Goal: Task Accomplishment & Management: Use online tool/utility

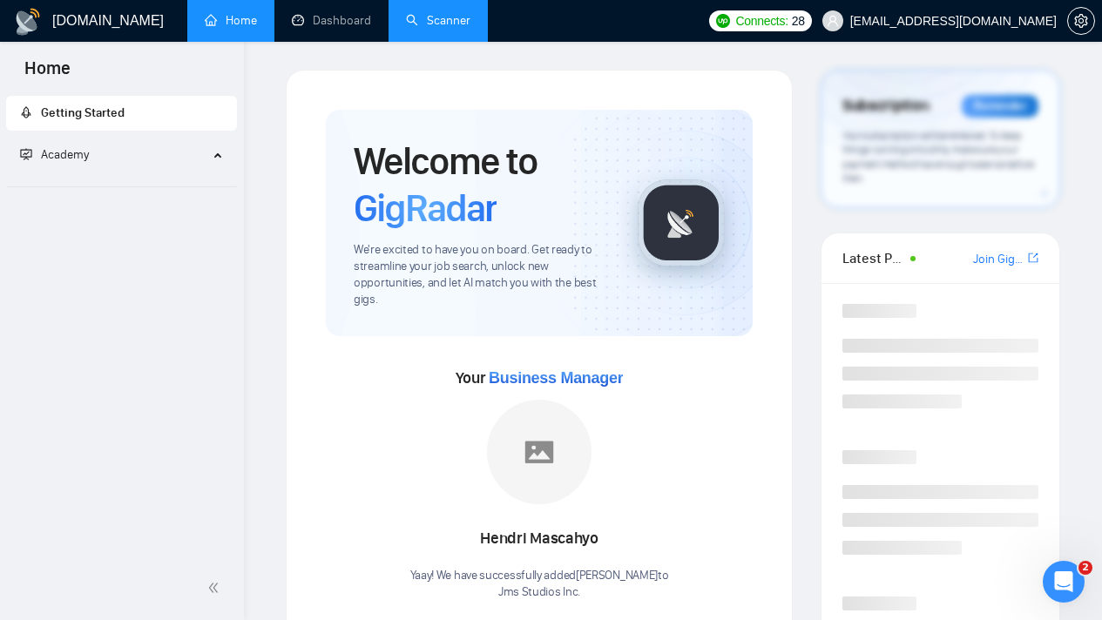
click at [434, 28] on link "Scanner" at bounding box center [438, 20] width 64 height 15
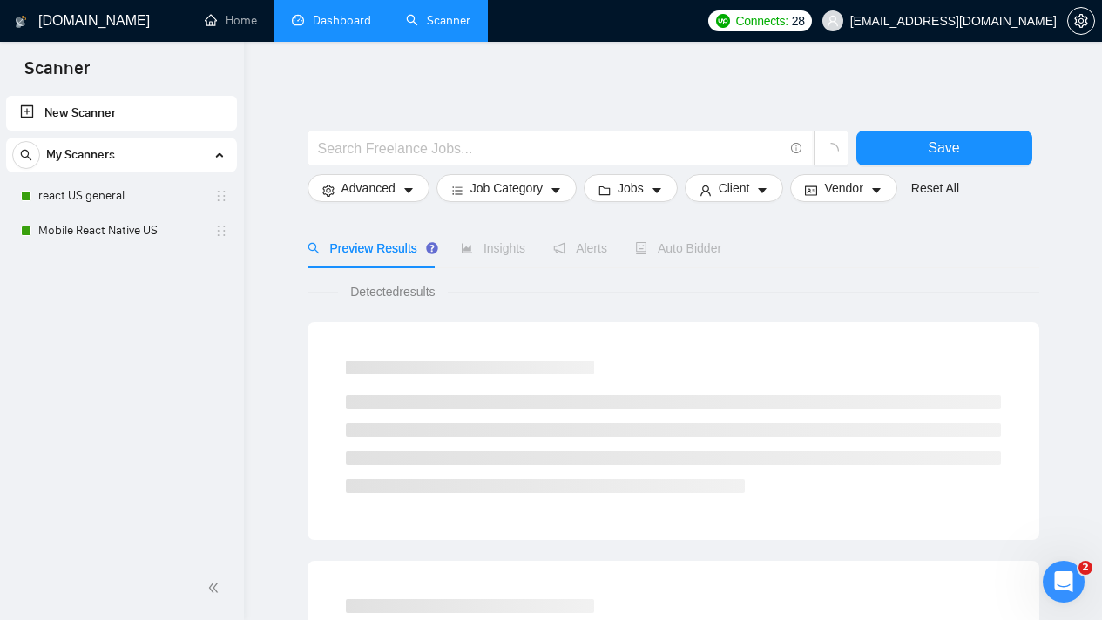
click at [362, 28] on link "Dashboard" at bounding box center [331, 20] width 79 height 15
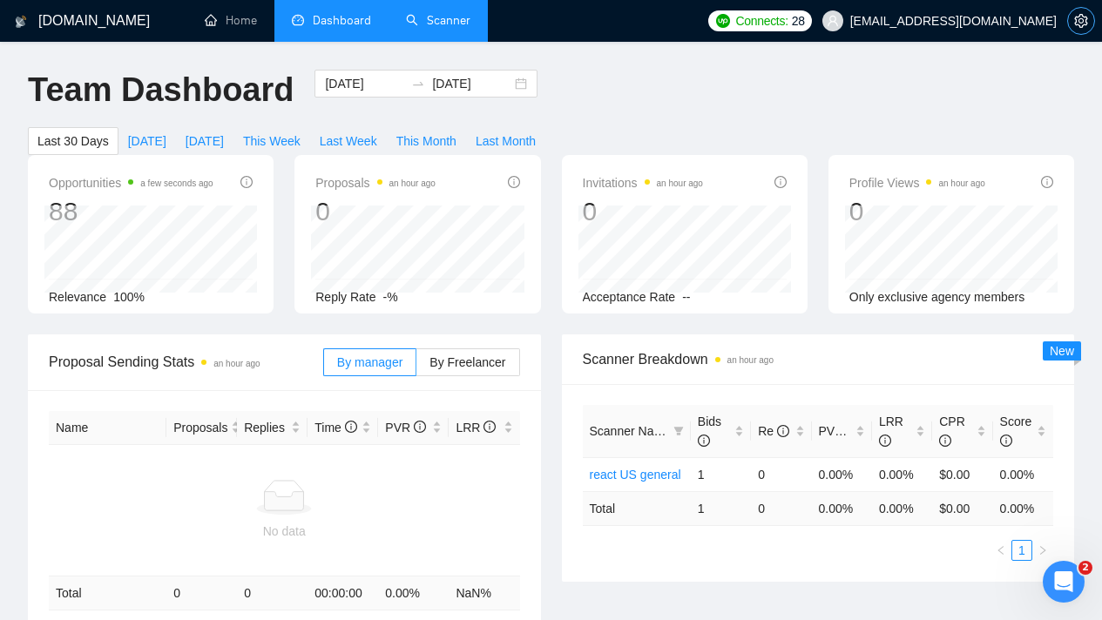
click at [1084, 24] on icon "setting" at bounding box center [1080, 21] width 13 height 14
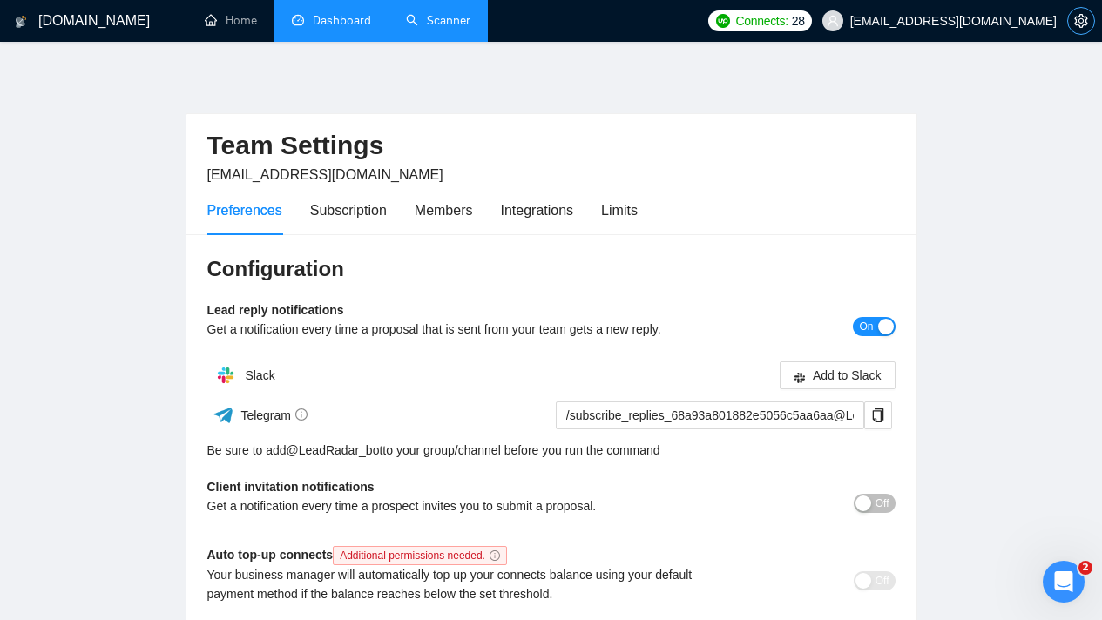
scroll to position [357, 0]
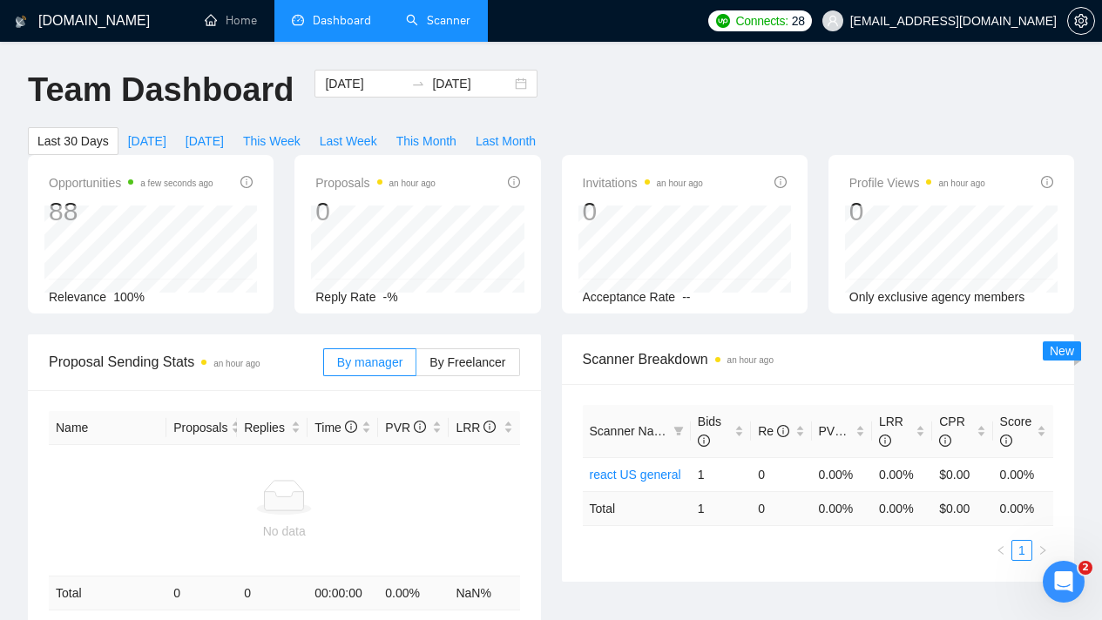
click at [224, 85] on h1 "Team Dashboard" at bounding box center [161, 90] width 266 height 41
click at [438, 28] on link "Scanner" at bounding box center [438, 20] width 64 height 15
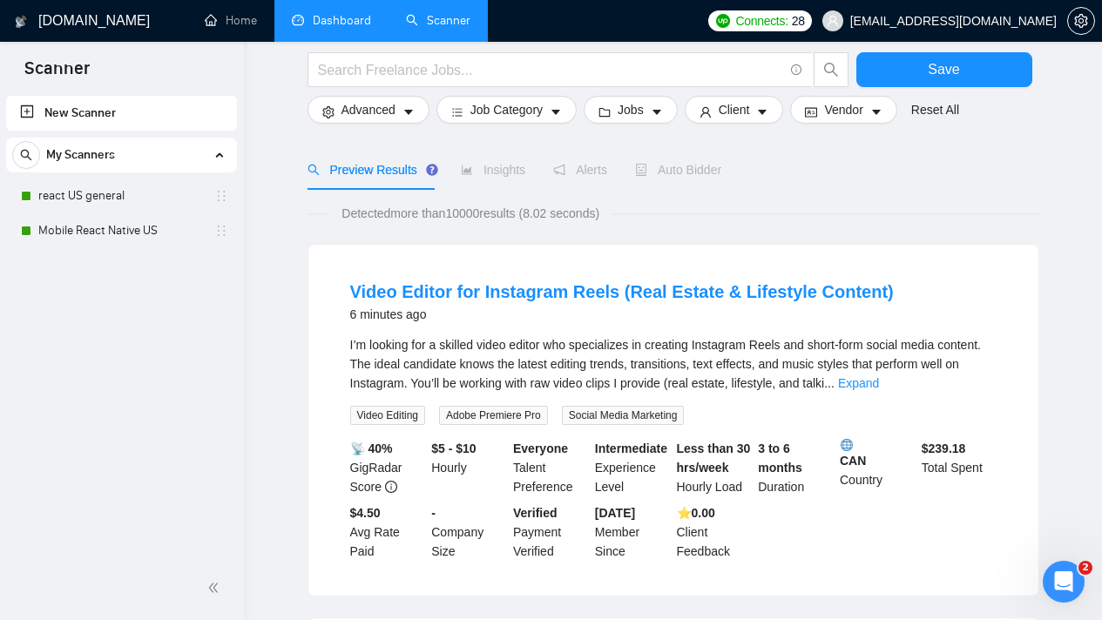
scroll to position [291, 0]
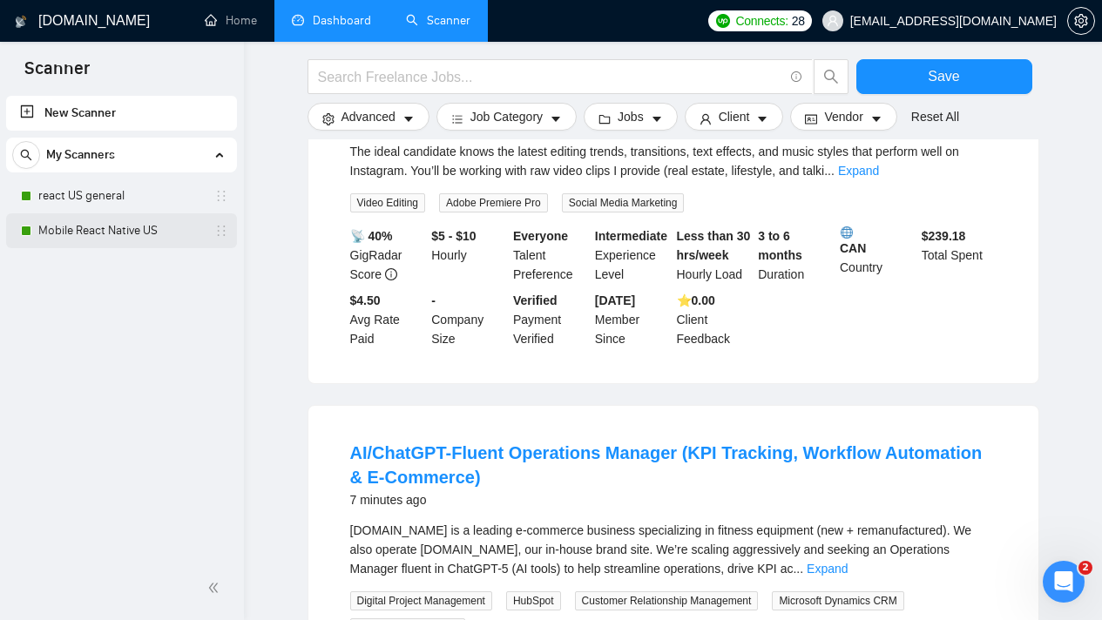
click at [166, 222] on link "Mobile React Native US" at bounding box center [121, 230] width 166 height 35
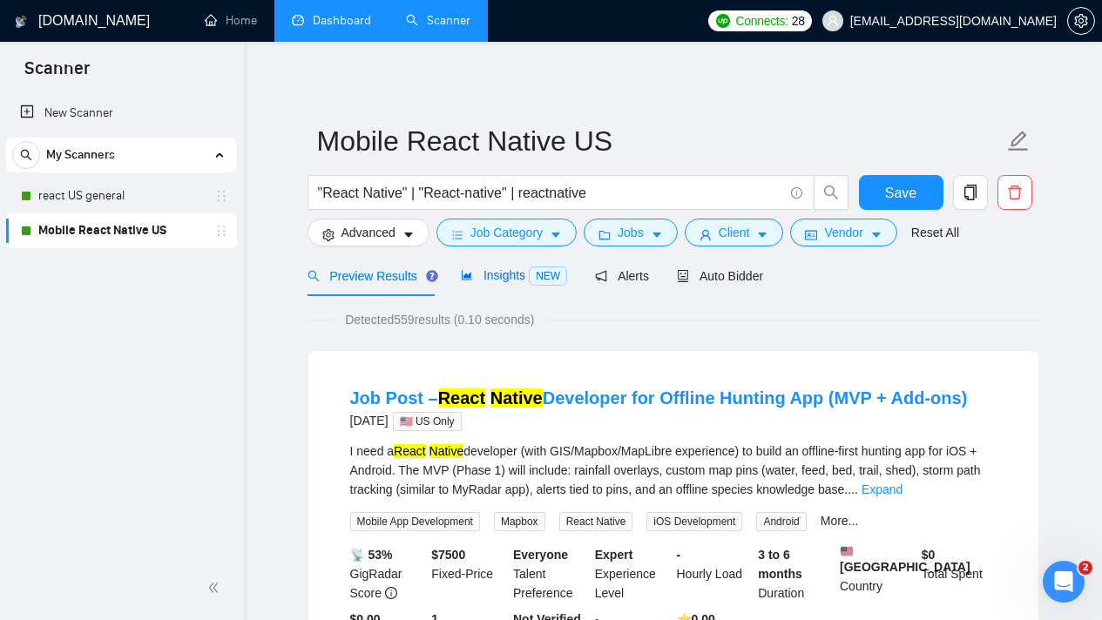
click at [530, 276] on span "Insights NEW" at bounding box center [514, 275] width 106 height 14
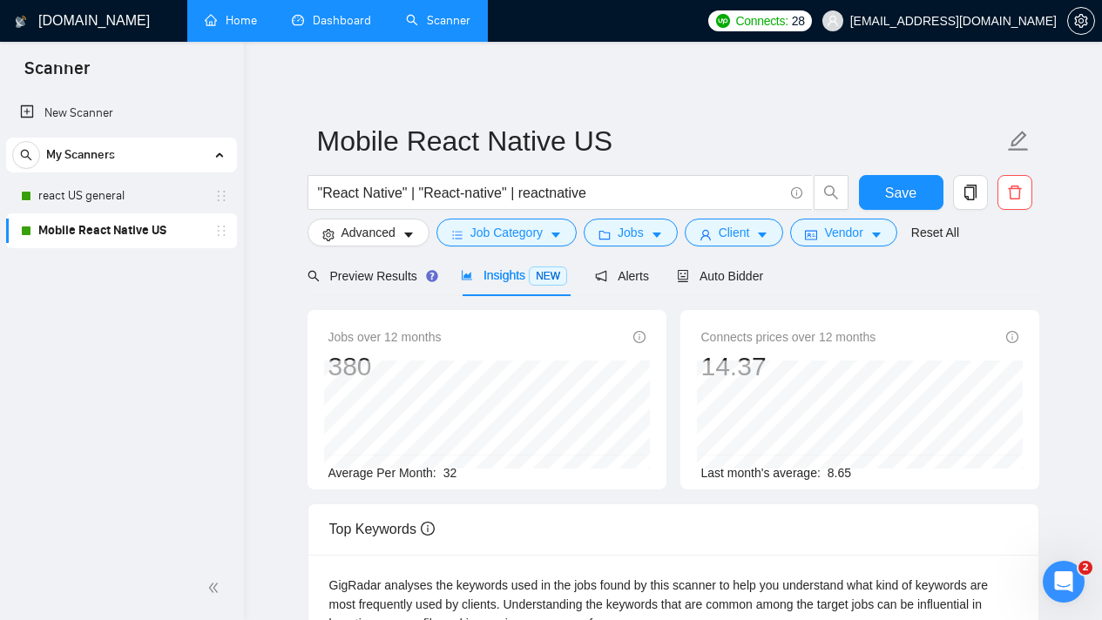
click at [254, 13] on link "Home" at bounding box center [231, 20] width 52 height 15
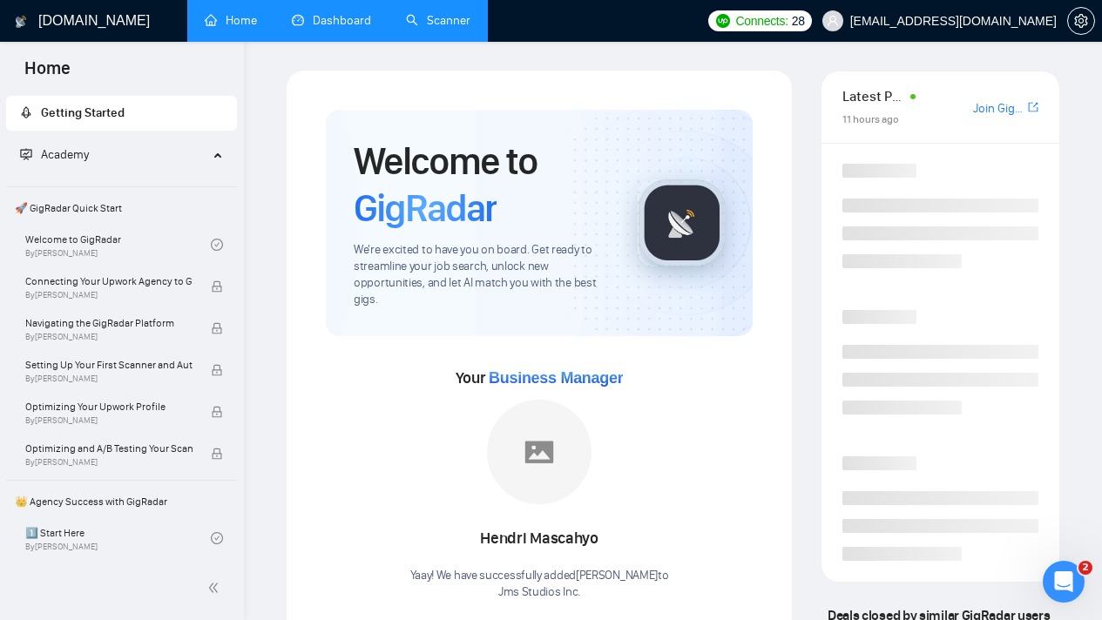
click at [325, 28] on link "Dashboard" at bounding box center [331, 20] width 79 height 15
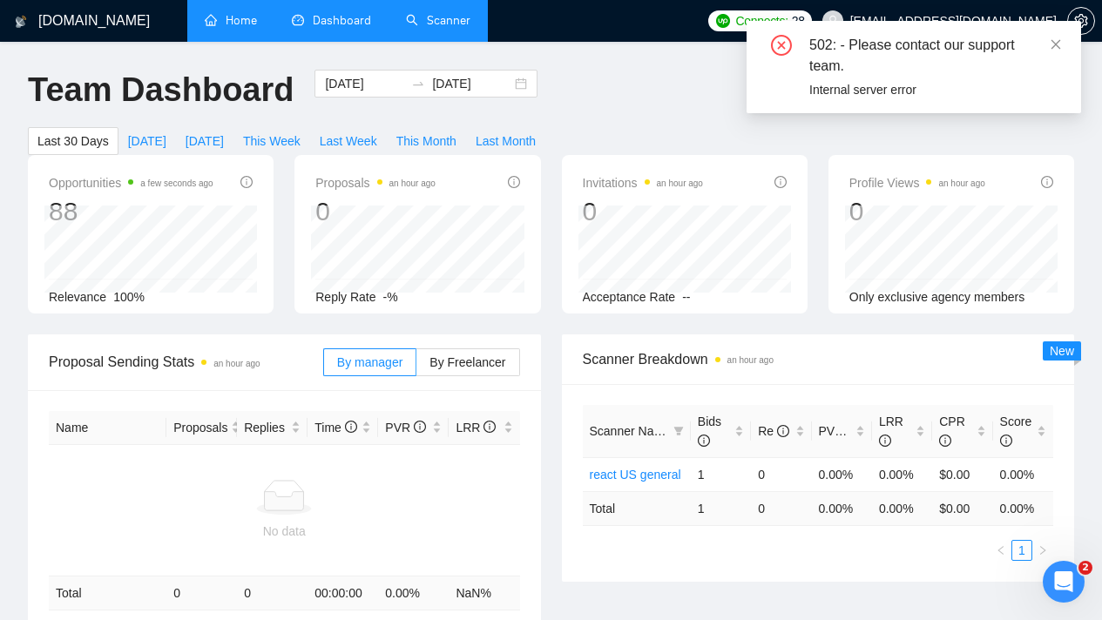
click at [626, 64] on div "[DOMAIN_NAME] Home Dashboard Scanner Connects: 28 [EMAIL_ADDRESS][DOMAIN_NAME] …" at bounding box center [551, 543] width 1102 height 1086
click at [456, 24] on link "Scanner" at bounding box center [438, 20] width 64 height 15
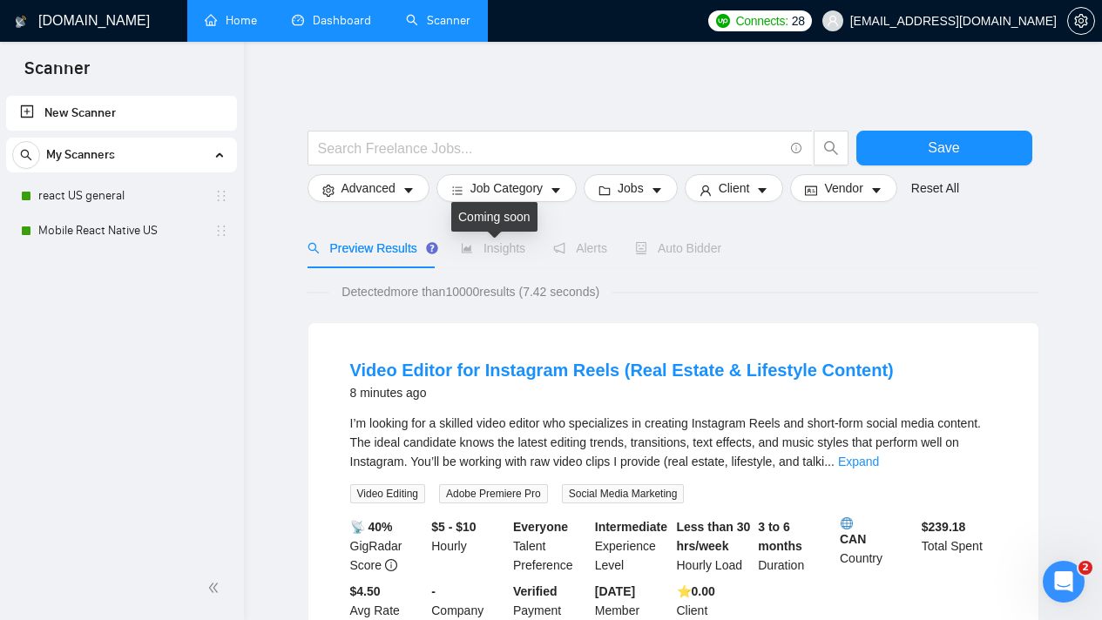
click at [497, 250] on span "Insights" at bounding box center [493, 248] width 64 height 14
click at [162, 196] on link "react US general" at bounding box center [121, 196] width 166 height 35
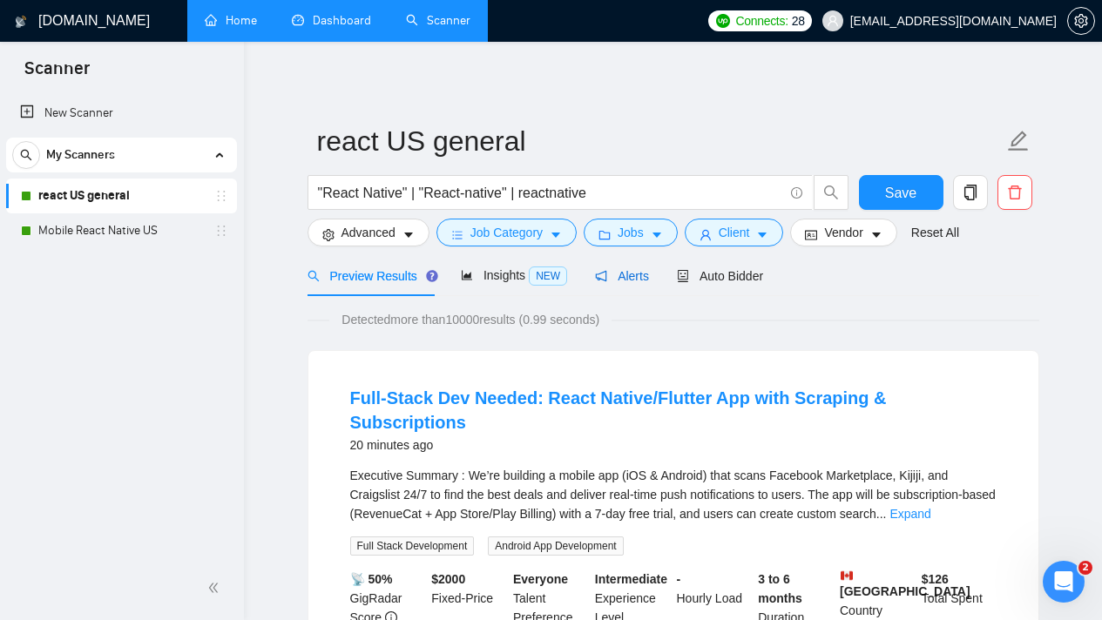
click at [618, 277] on span "Alerts" at bounding box center [622, 276] width 54 height 14
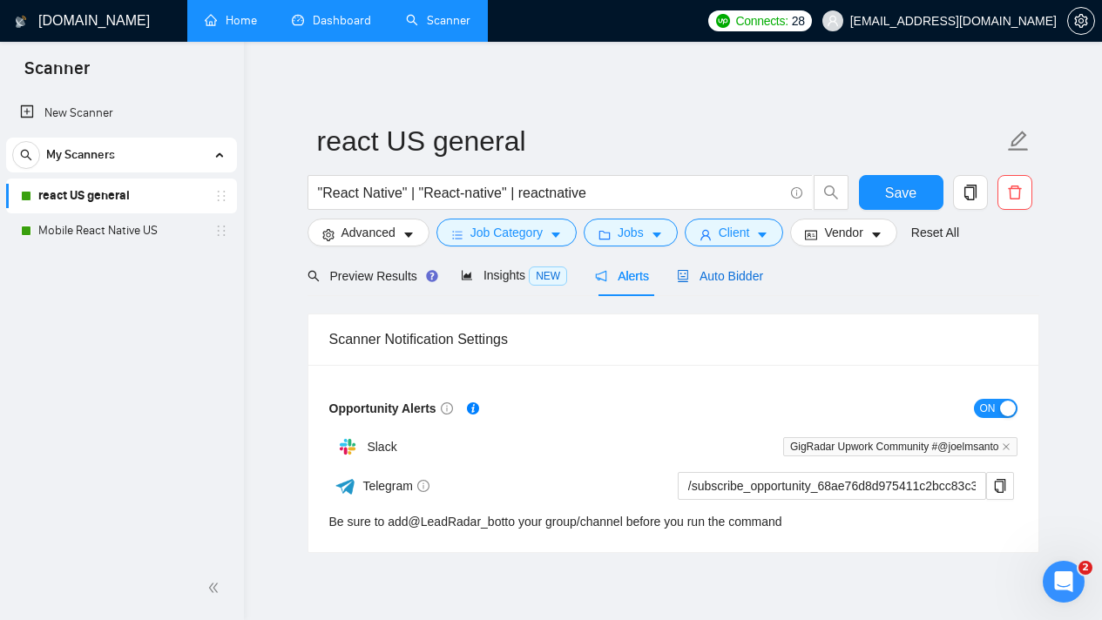
click at [711, 280] on span "Auto Bidder" at bounding box center [720, 276] width 86 height 14
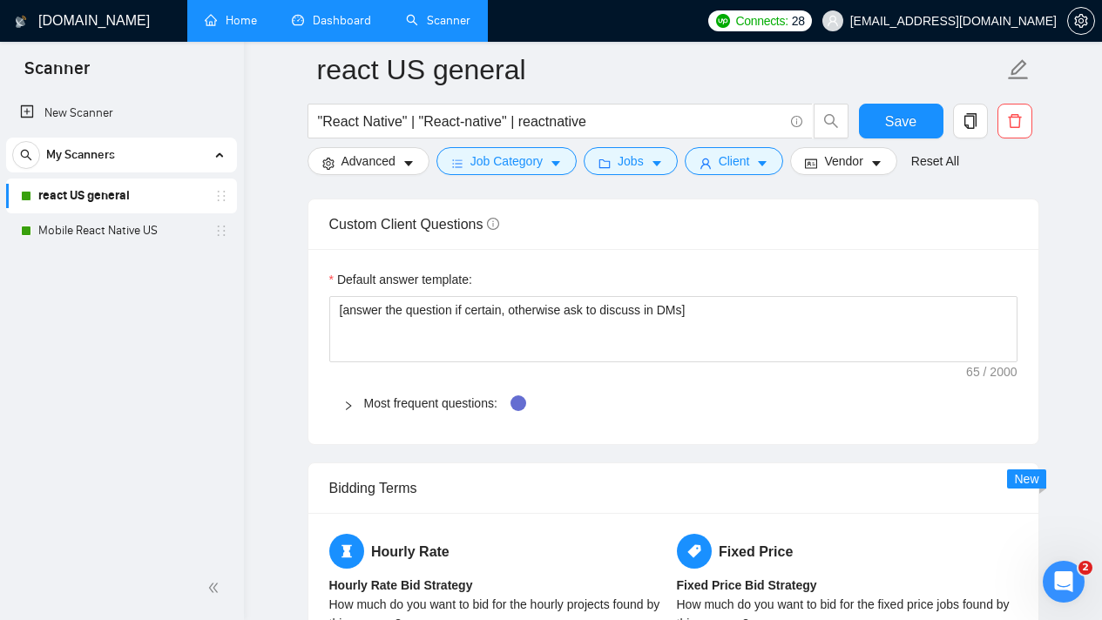
scroll to position [2419, 0]
click at [364, 401] on link "Most frequent questions:" at bounding box center [430, 403] width 133 height 14
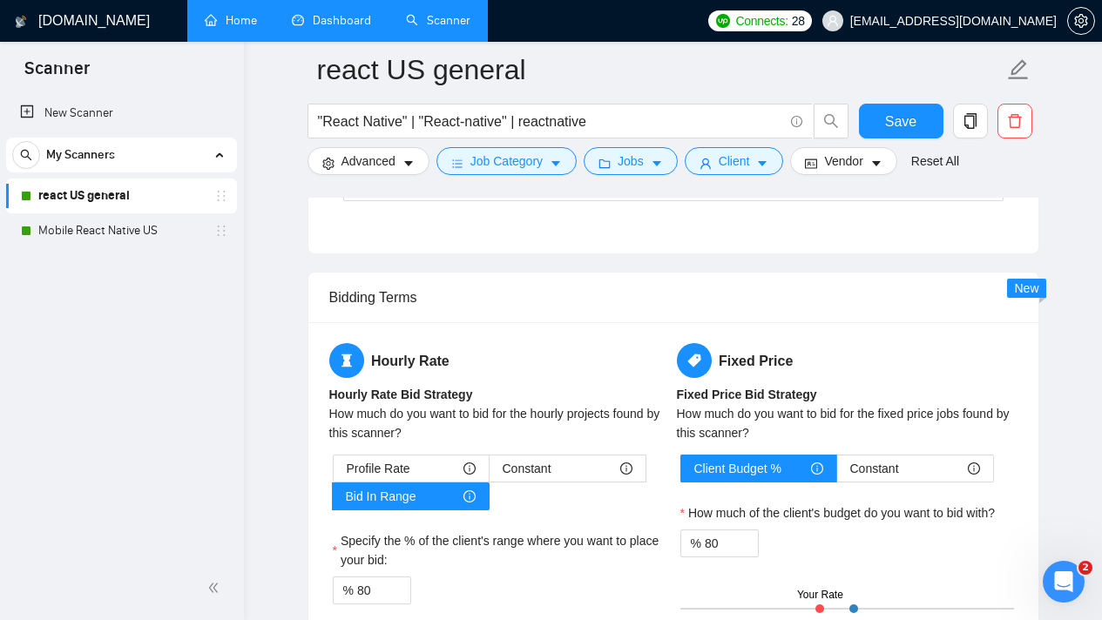
scroll to position [3498, 0]
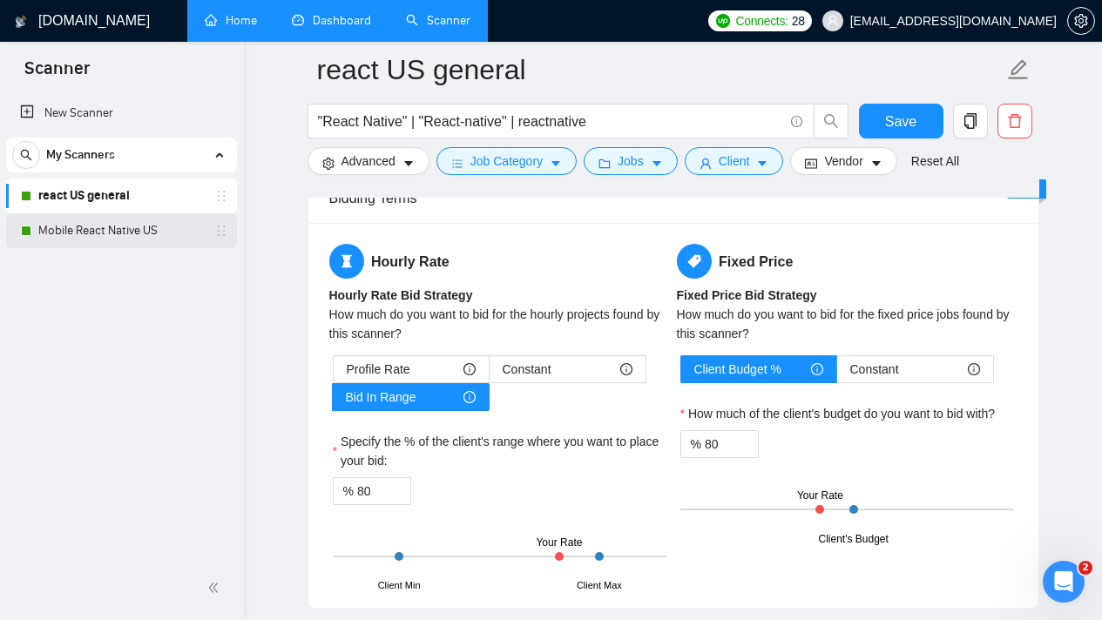
click at [121, 235] on link "Mobile React Native US" at bounding box center [121, 230] width 166 height 35
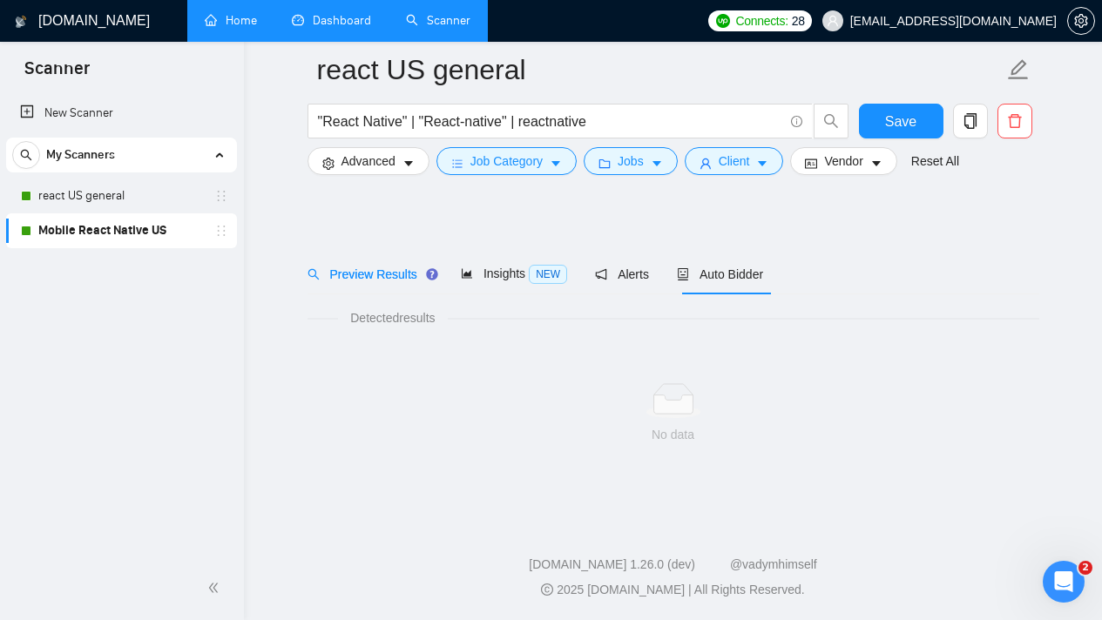
scroll to position [16, 0]
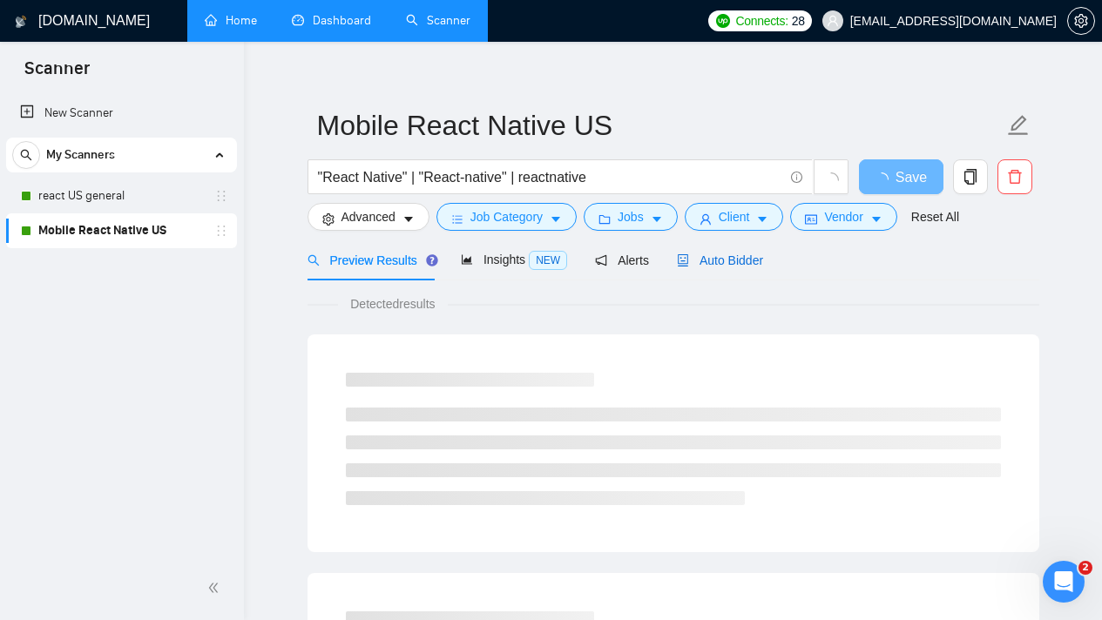
click at [702, 261] on span "Auto Bidder" at bounding box center [720, 261] width 86 height 14
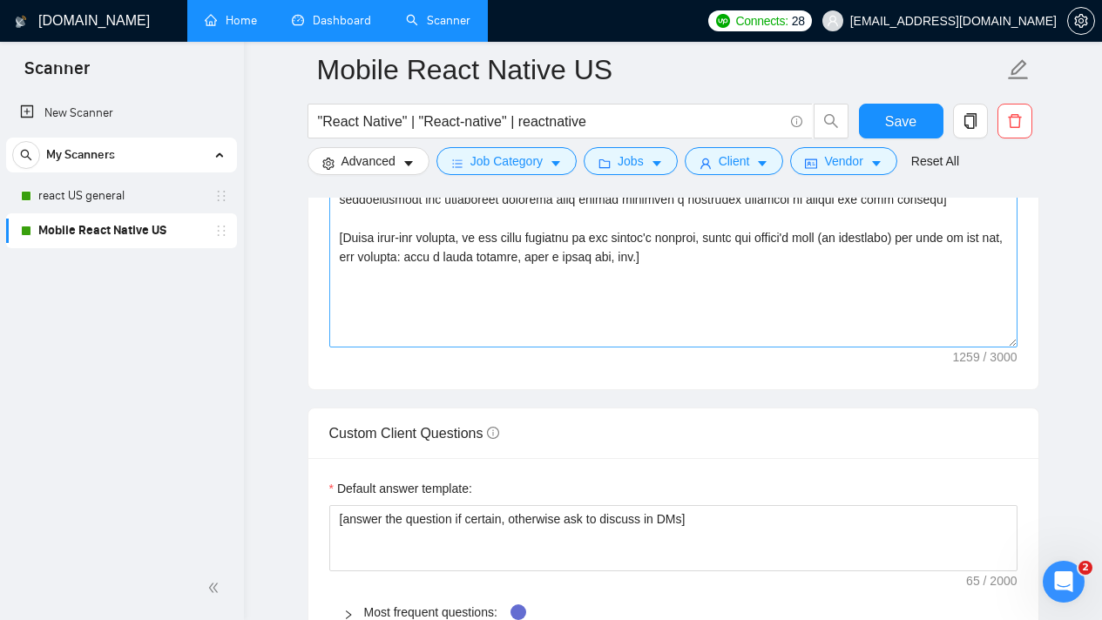
scroll to position [2370, 0]
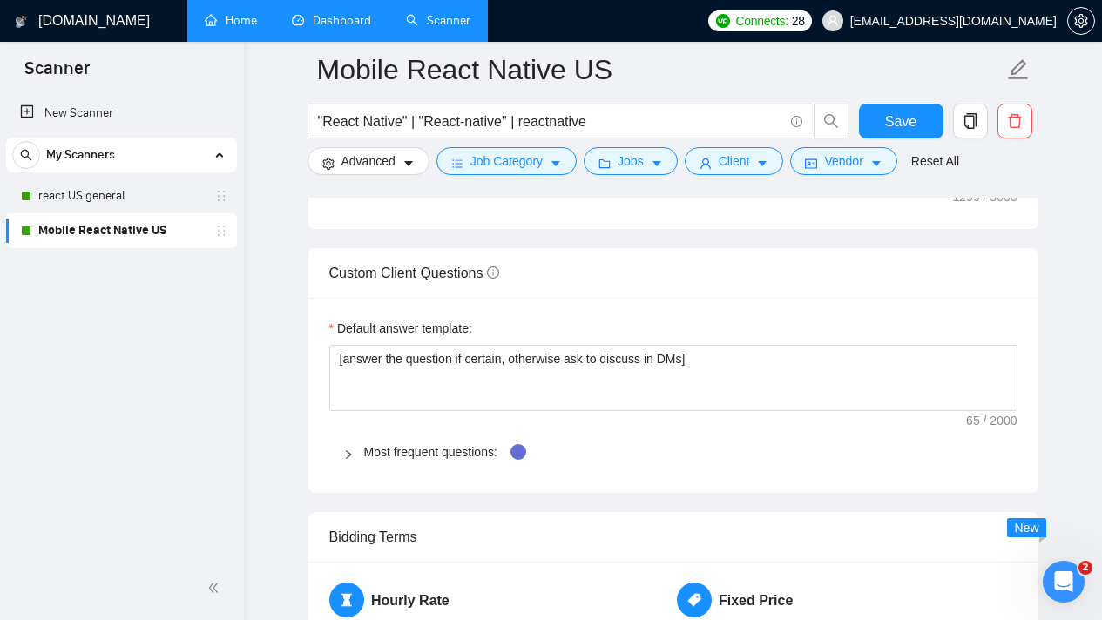
click at [461, 274] on span "Custom Client Questions" at bounding box center [414, 273] width 170 height 15
click at [355, 447] on div at bounding box center [353, 452] width 21 height 19
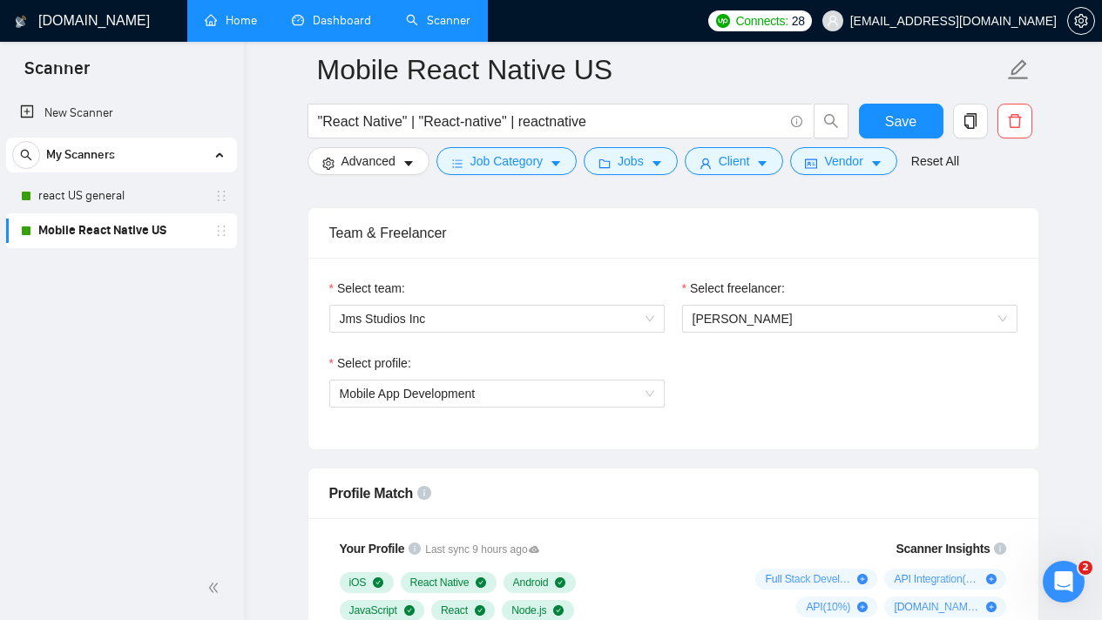
scroll to position [1189, 0]
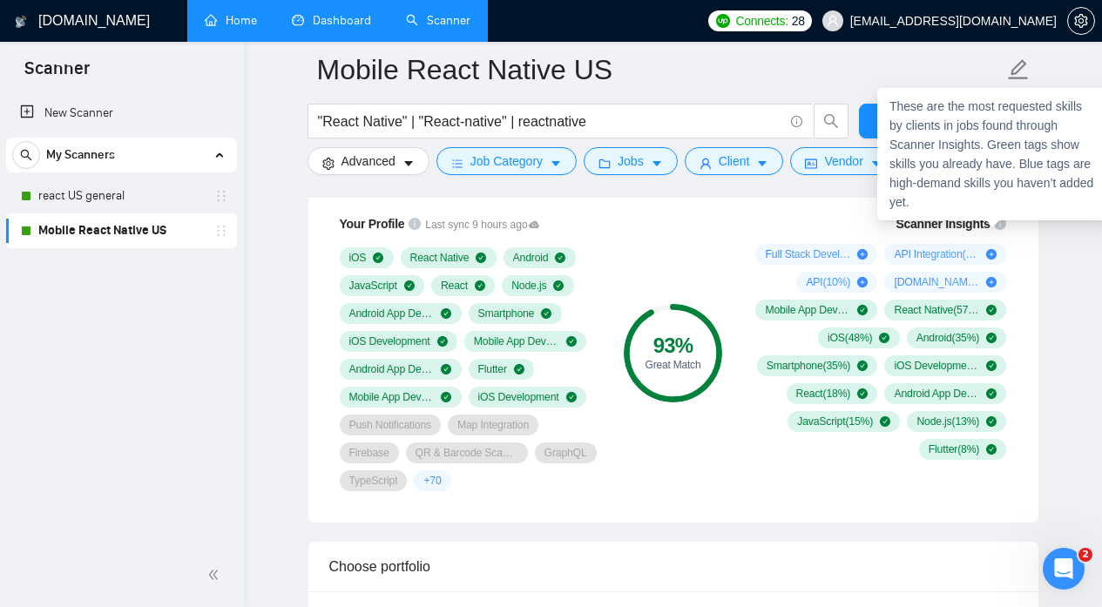
click at [999, 223] on icon "info-circle" at bounding box center [1000, 224] width 12 height 12
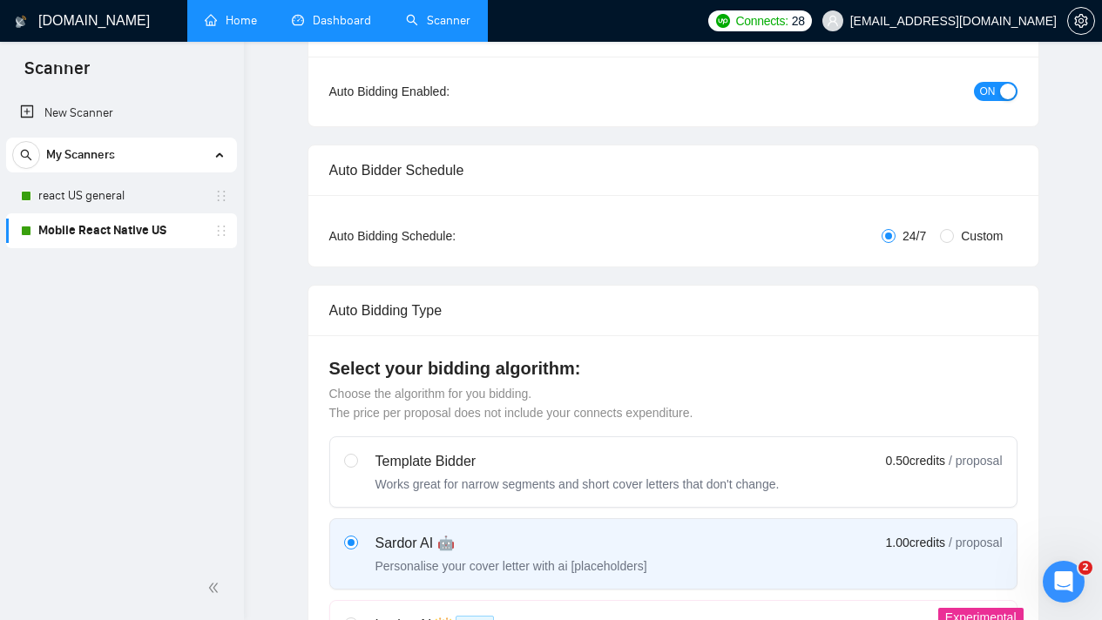
scroll to position [0, 0]
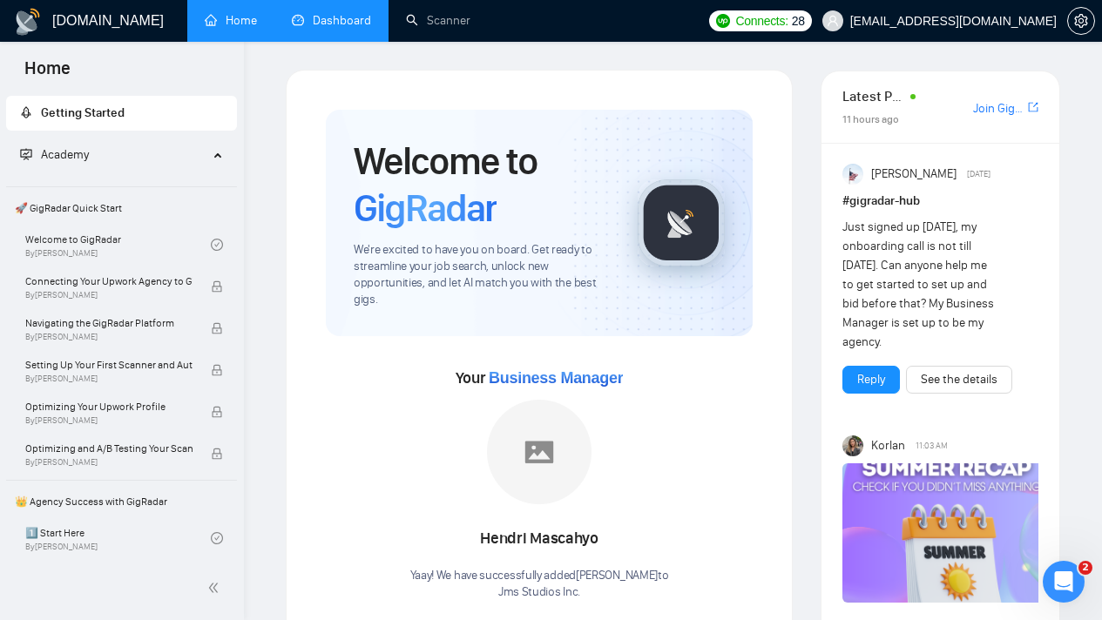
click at [327, 24] on link "Dashboard" at bounding box center [331, 20] width 79 height 15
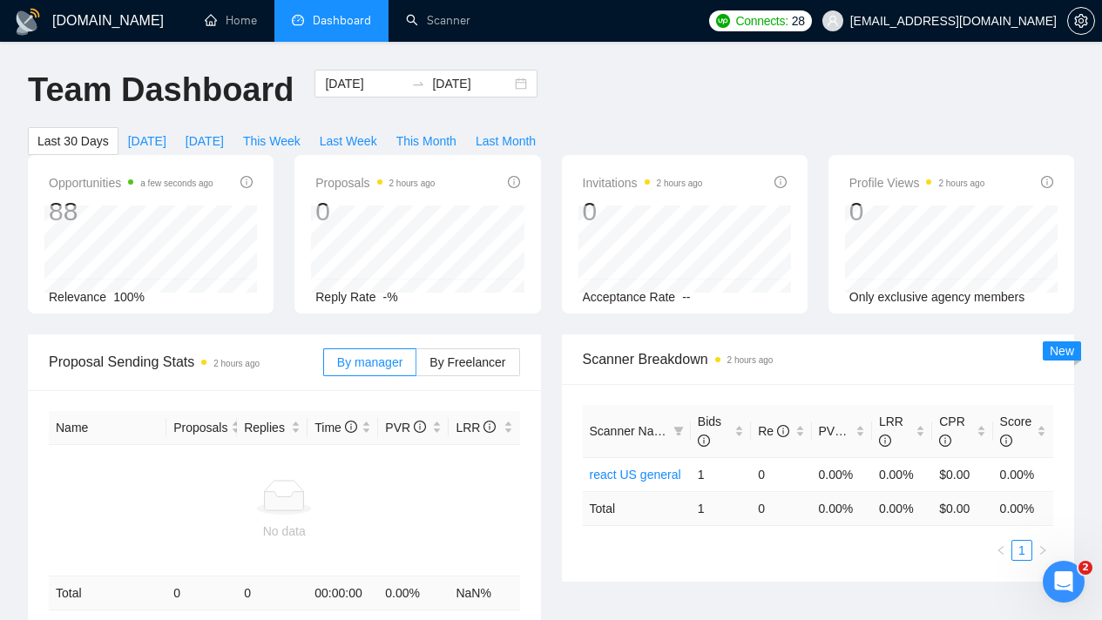
click at [348, 184] on span "Proposals 2 hours ago" at bounding box center [374, 183] width 119 height 21
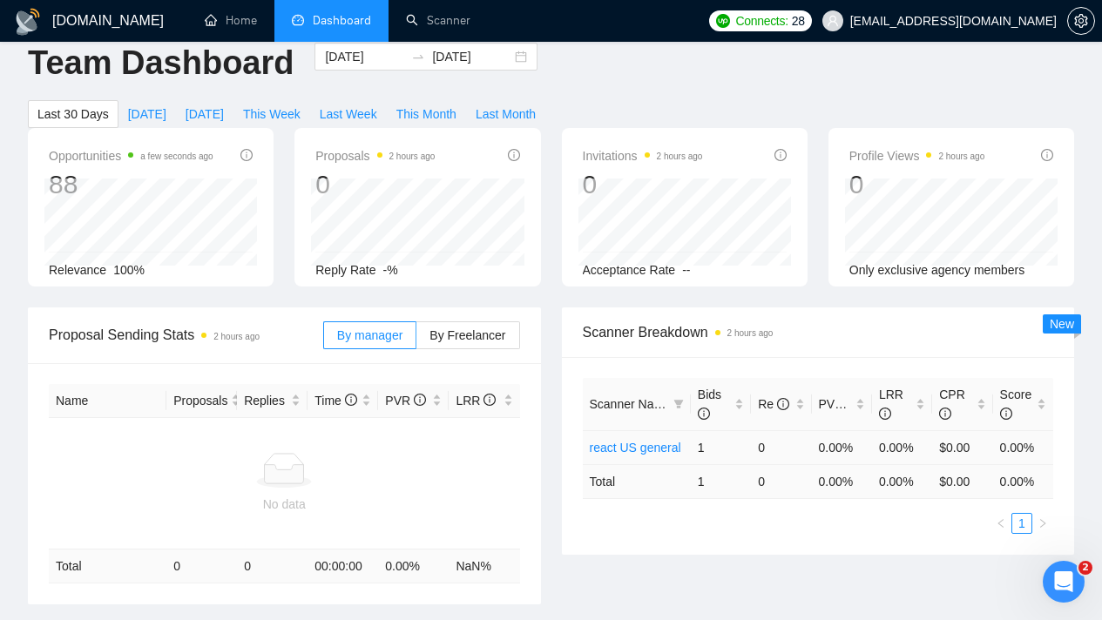
click at [666, 452] on link "react US general" at bounding box center [635, 448] width 91 height 14
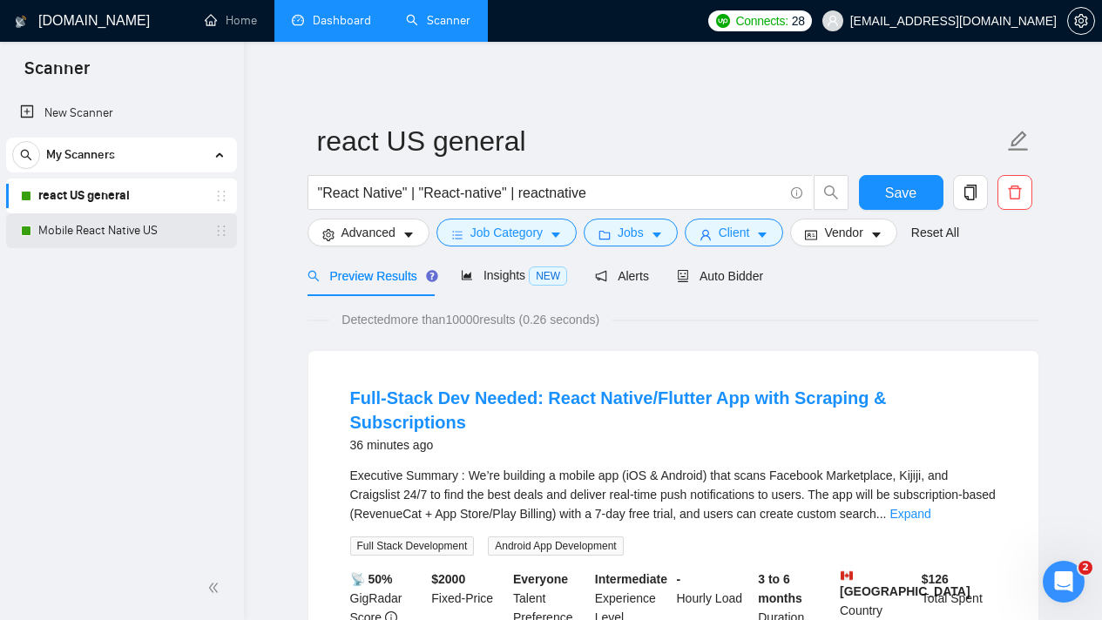
click at [155, 236] on link "Mobile React Native US" at bounding box center [121, 230] width 166 height 35
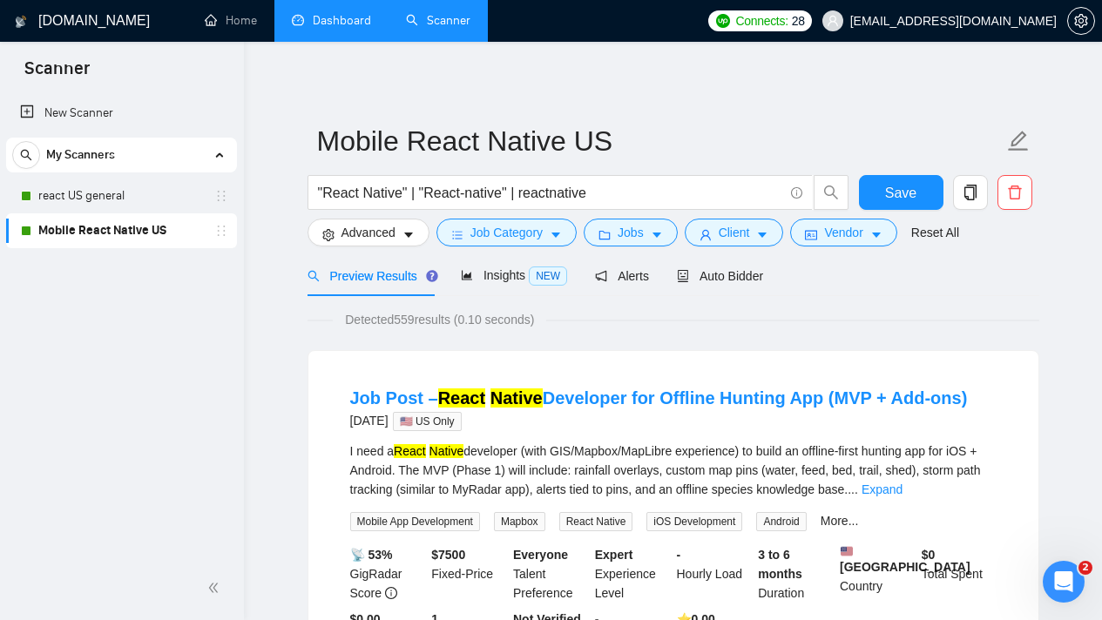
click at [100, 231] on link "Mobile React Native US" at bounding box center [121, 230] width 166 height 35
click at [98, 231] on link "Mobile React Native US" at bounding box center [121, 230] width 166 height 35
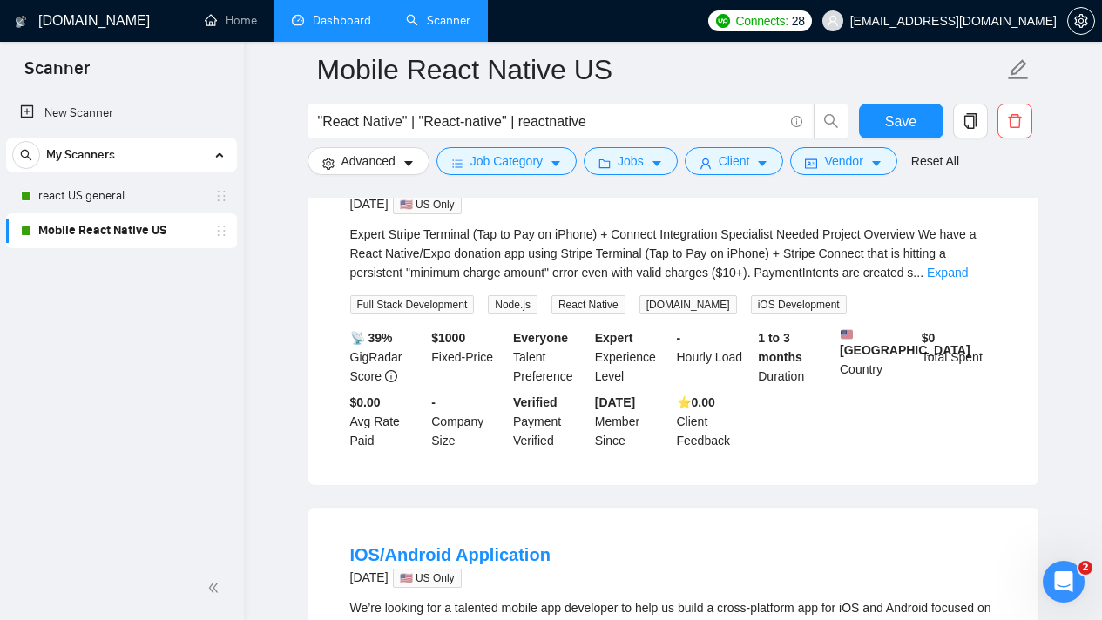
scroll to position [1553, 0]
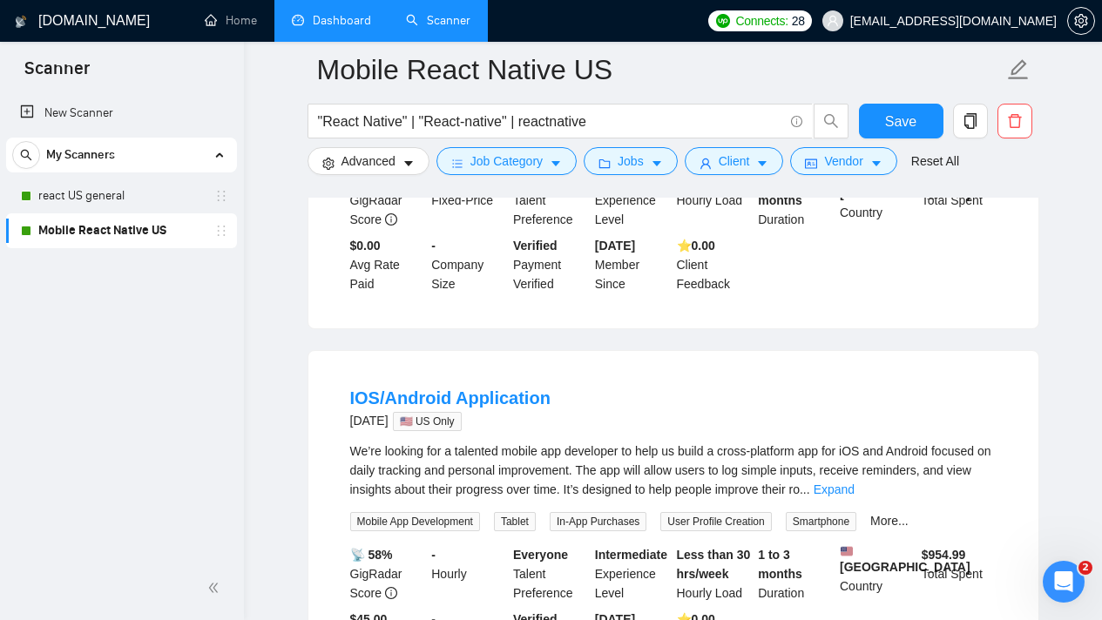
click at [217, 229] on icon "holder" at bounding box center [221, 231] width 14 height 14
click at [222, 17] on link "Home" at bounding box center [231, 20] width 52 height 15
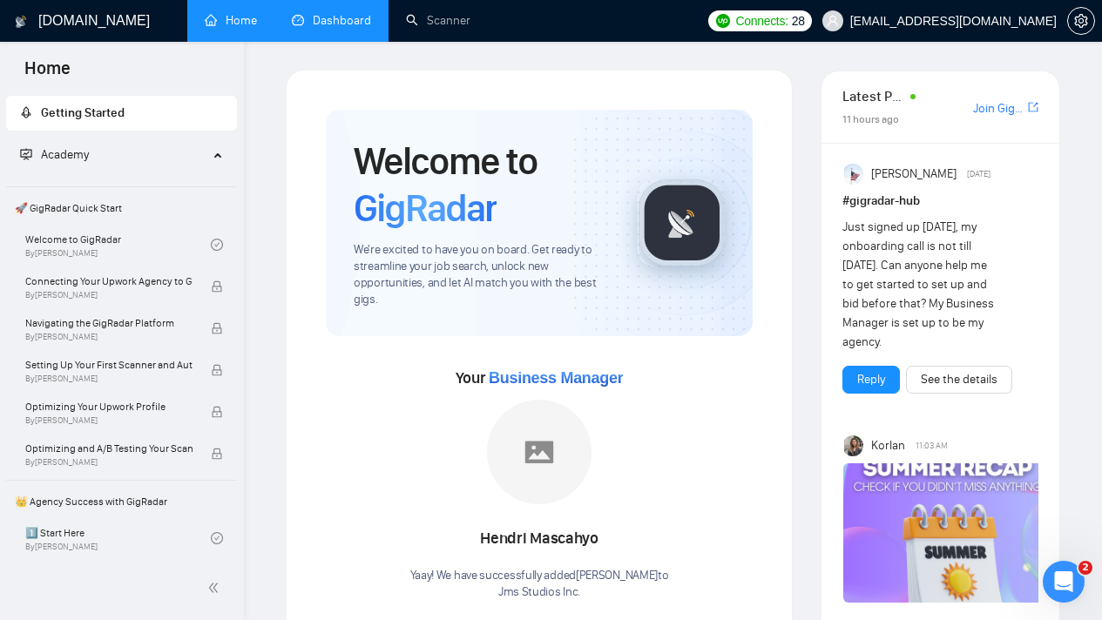
click at [336, 24] on link "Dashboard" at bounding box center [331, 20] width 79 height 15
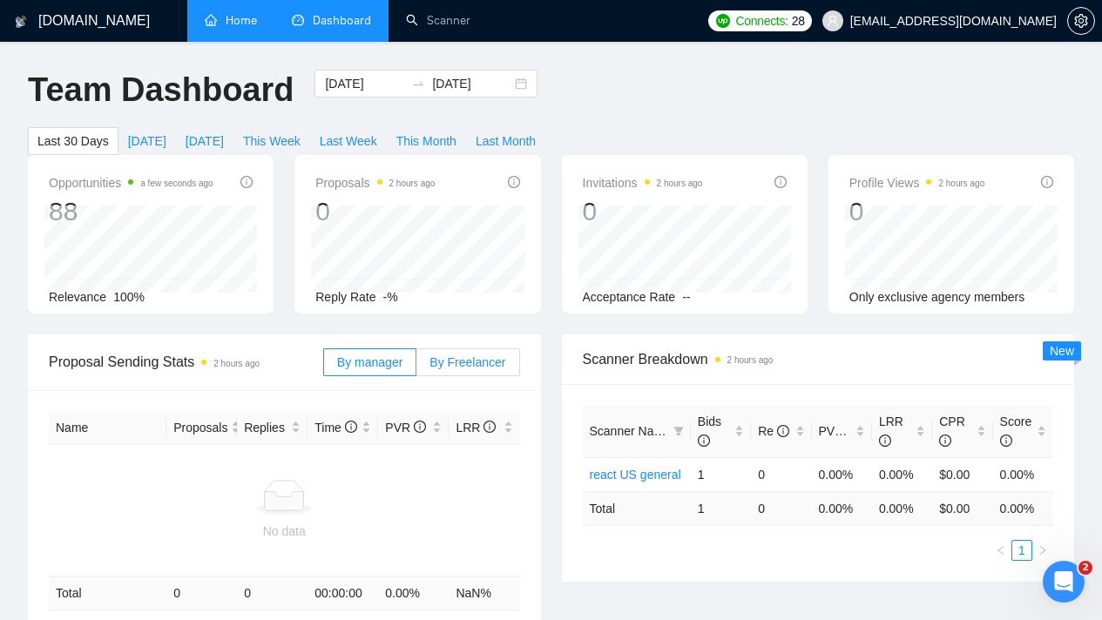
click at [473, 367] on span "By Freelancer" at bounding box center [468, 362] width 76 height 14
click at [416, 367] on input "By Freelancer" at bounding box center [416, 367] width 0 height 0
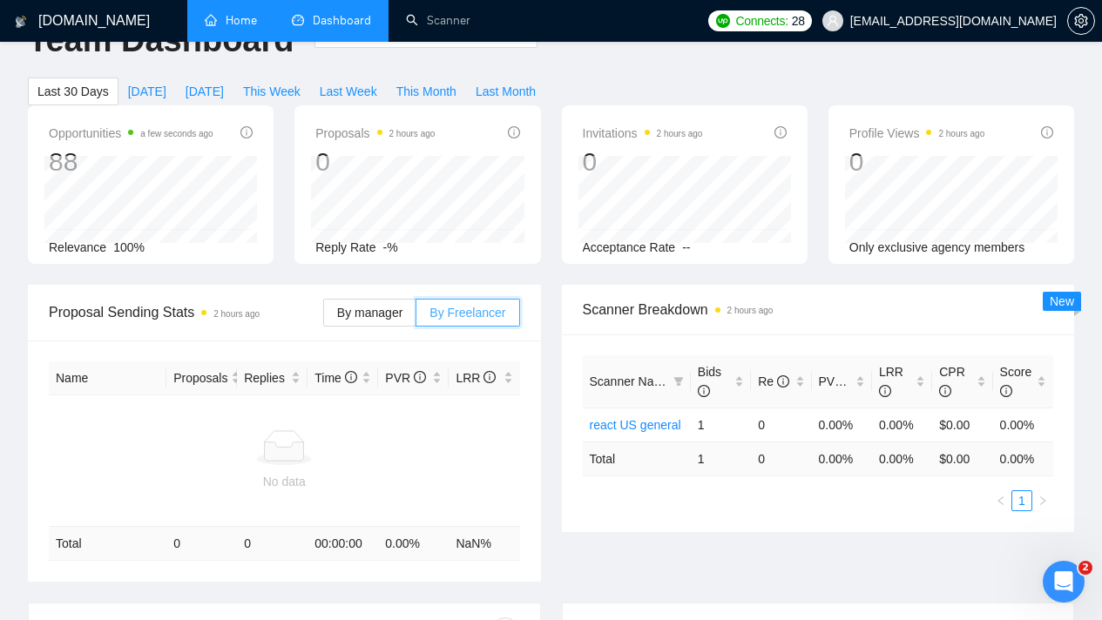
scroll to position [67, 0]
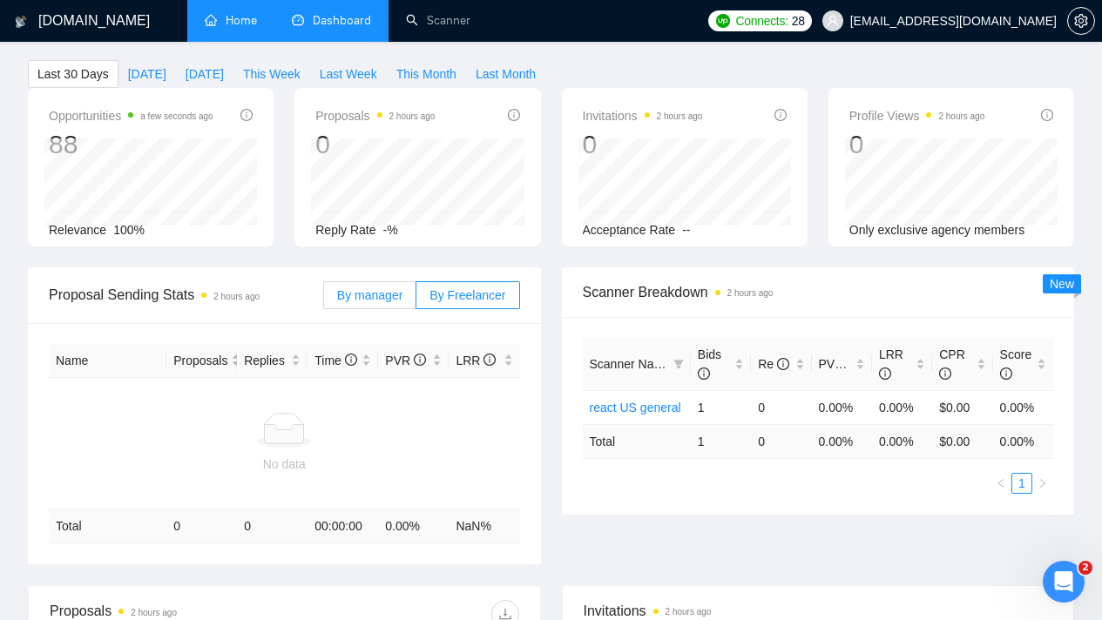
click at [377, 296] on span "By manager" at bounding box center [369, 295] width 65 height 14
click at [324, 300] on input "By manager" at bounding box center [324, 300] width 0 height 0
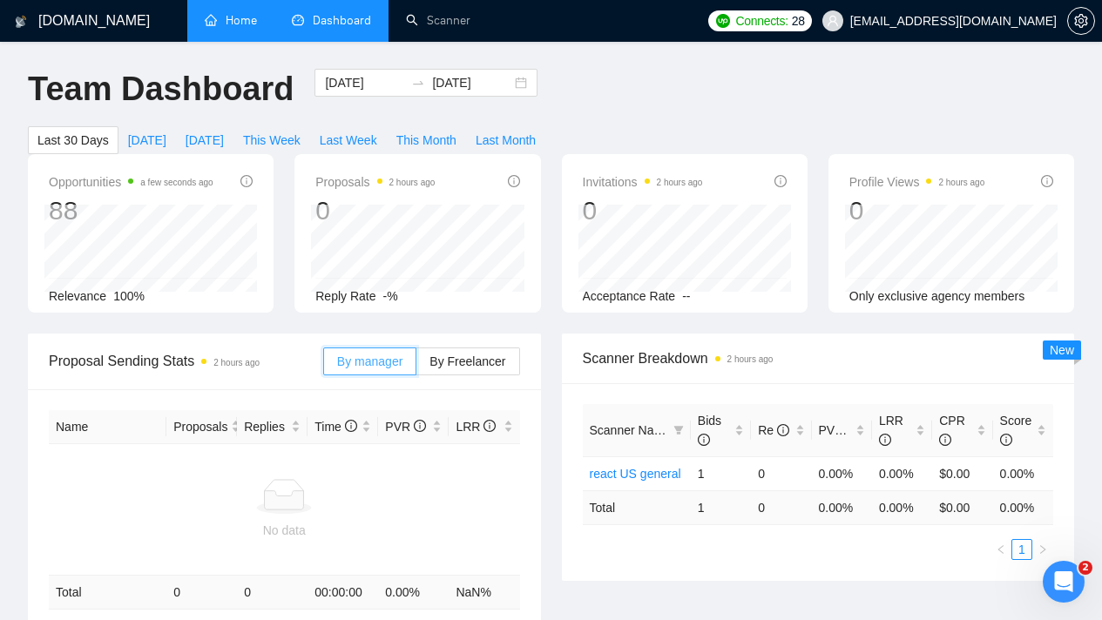
scroll to position [0, 0]
click at [157, 144] on span "[DATE]" at bounding box center [147, 141] width 38 height 19
click at [219, 142] on span "[DATE]" at bounding box center [205, 141] width 38 height 19
type input "2025-08-31"
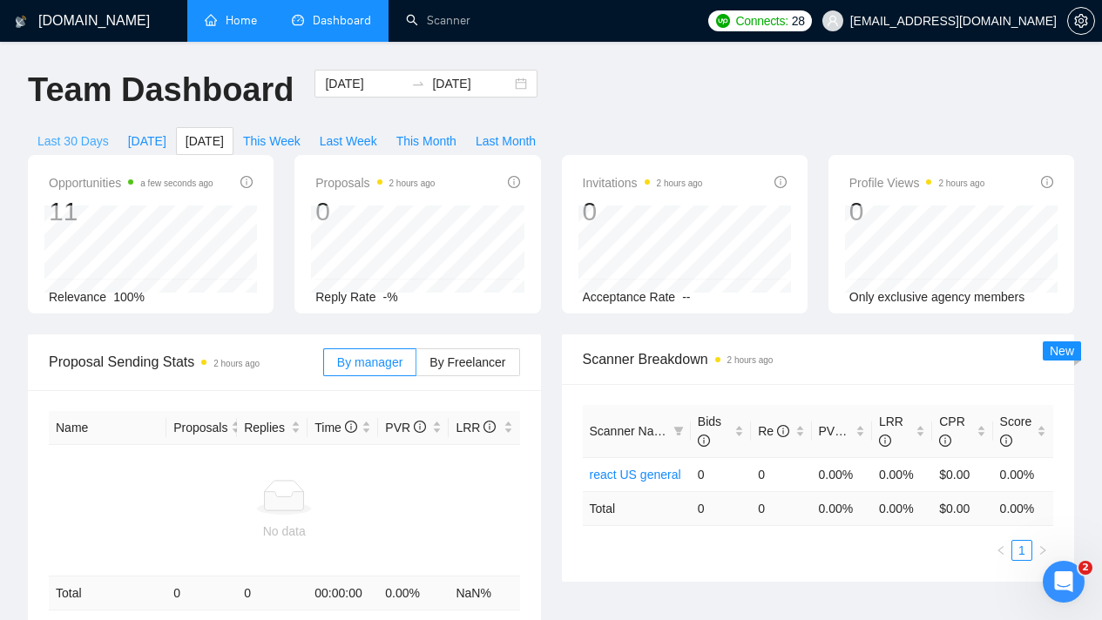
click at [67, 138] on span "Last 30 Days" at bounding box center [72, 141] width 71 height 19
type input "[DATE]"
click at [442, 13] on link "Scanner" at bounding box center [438, 20] width 64 height 15
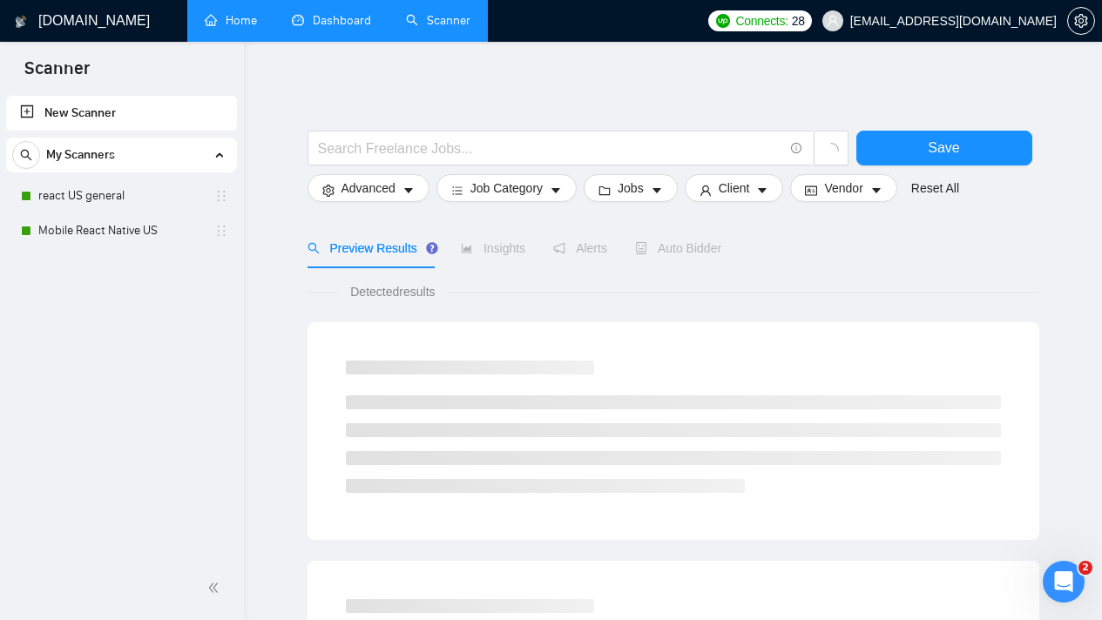
click at [371, 26] on link "Dashboard" at bounding box center [331, 20] width 79 height 15
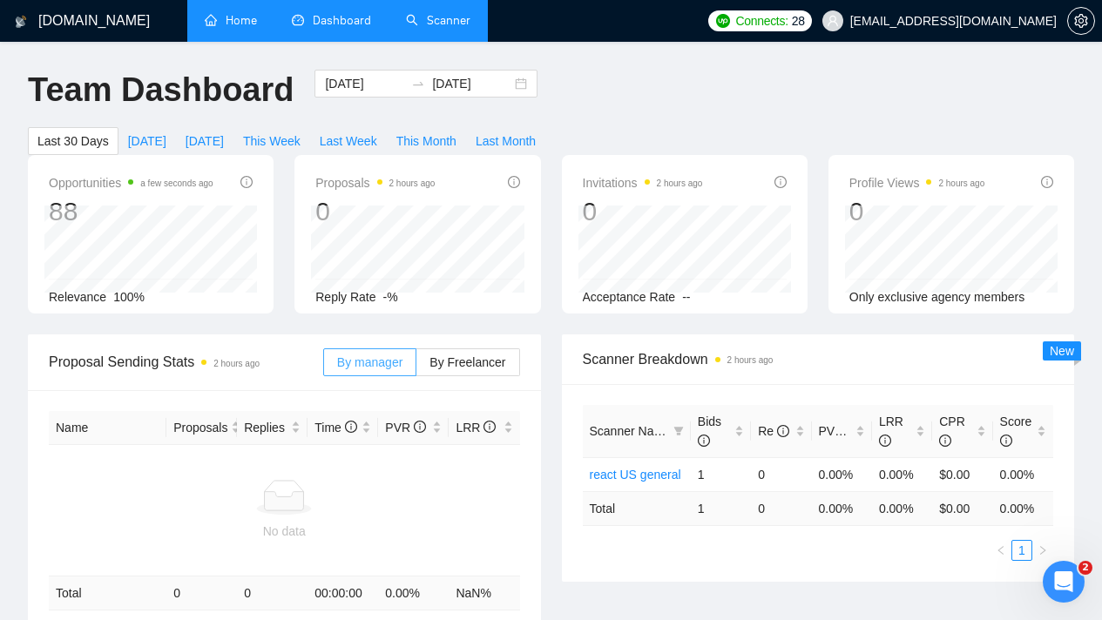
click at [378, 355] on span "By manager" at bounding box center [369, 362] width 65 height 14
click at [324, 367] on input "By manager" at bounding box center [324, 367] width 0 height 0
click at [458, 361] on span "By Freelancer" at bounding box center [468, 362] width 76 height 14
click at [416, 367] on input "By Freelancer" at bounding box center [416, 367] width 0 height 0
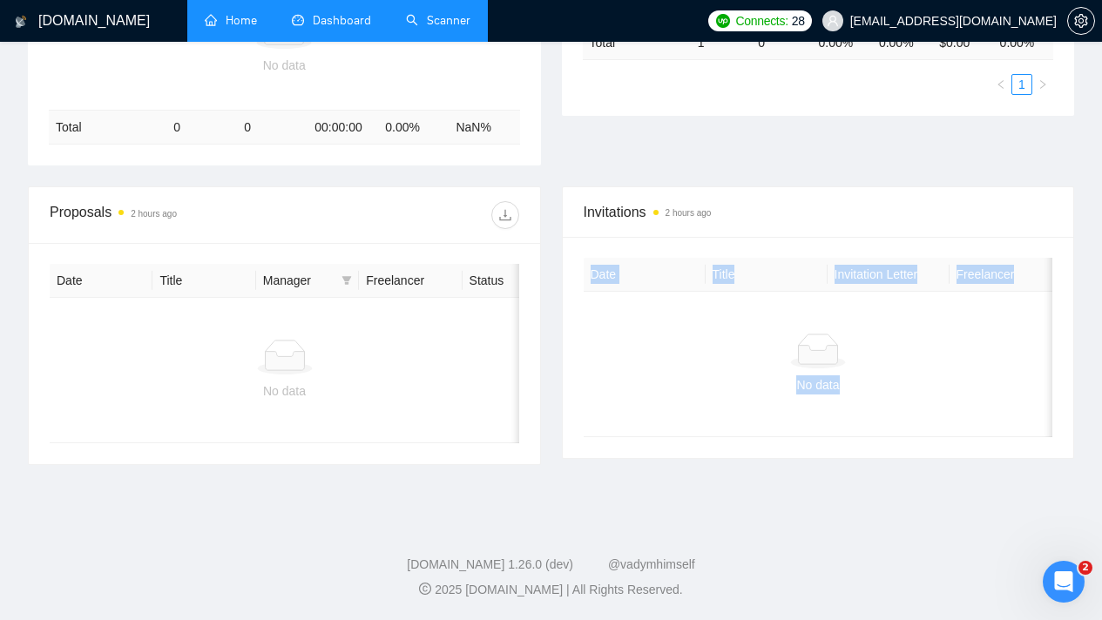
drag, startPoint x: 727, startPoint y: 443, endPoint x: 883, endPoint y: 421, distance: 157.6
click at [883, 421] on div "Date Title Invitation Letter Freelancer Status No data" at bounding box center [818, 347] width 511 height 221
click at [883, 421] on div "No data" at bounding box center [819, 364] width 470 height 145
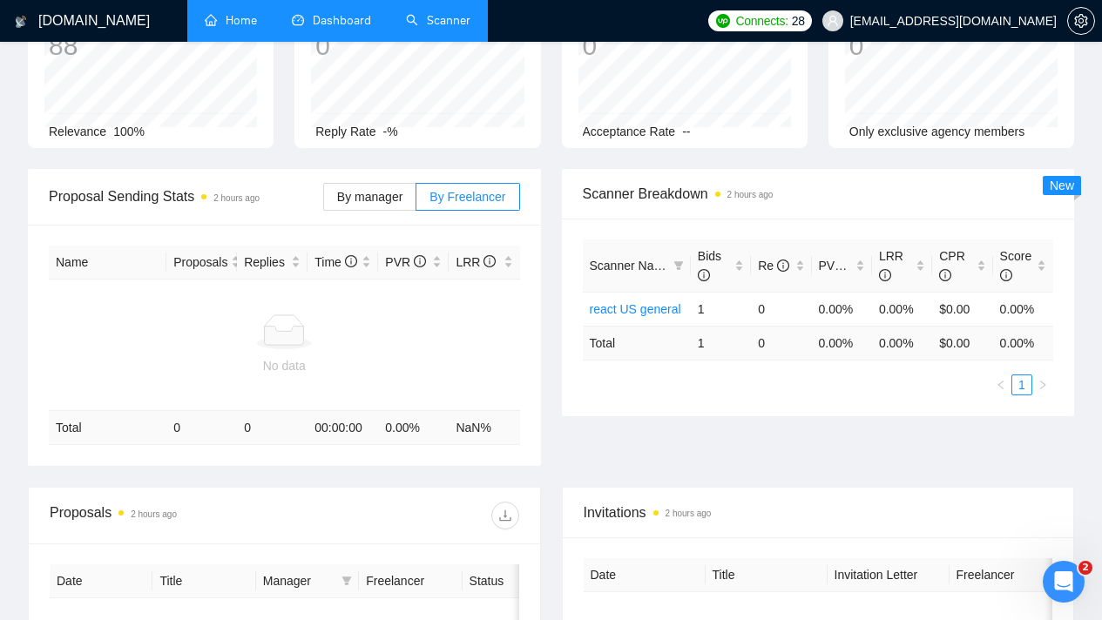
scroll to position [0, 0]
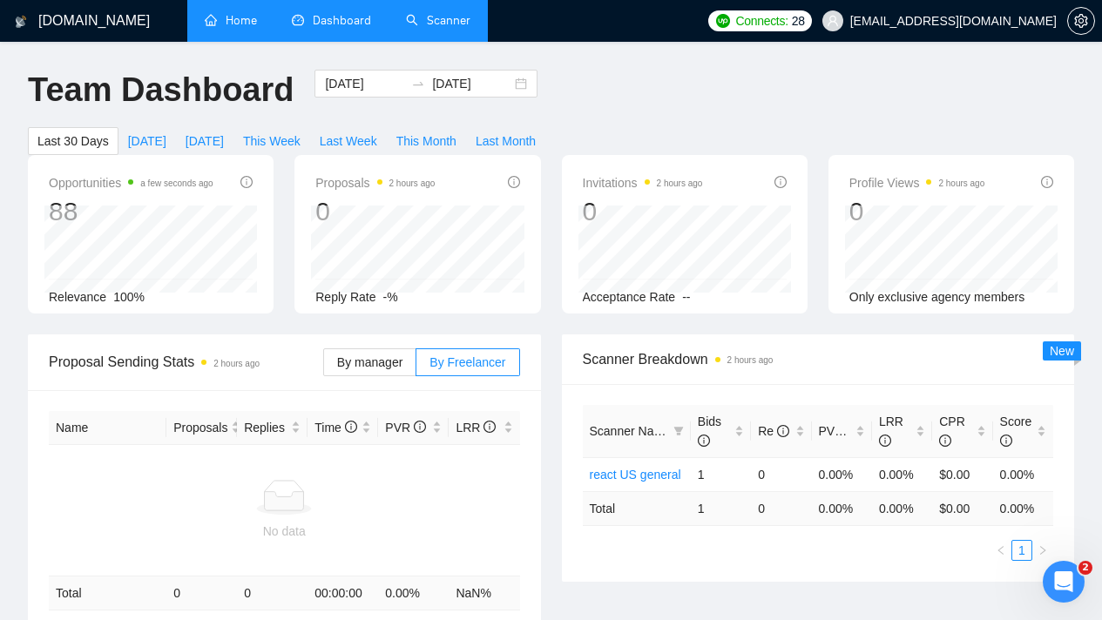
click at [406, 14] on link "Scanner" at bounding box center [438, 20] width 64 height 15
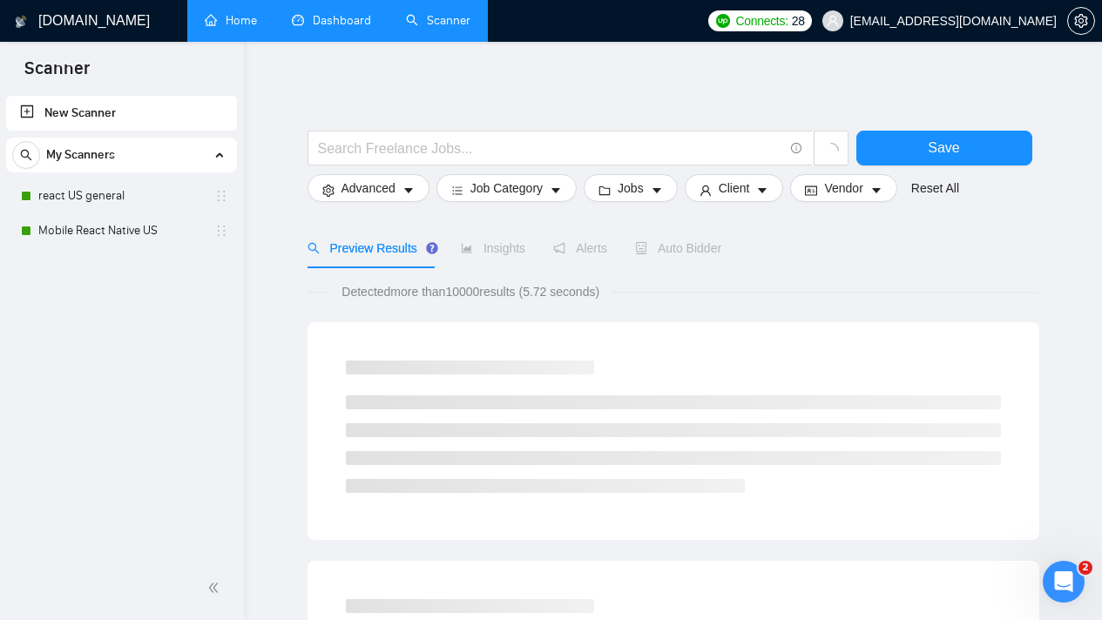
click at [209, 159] on div "My Scanners" at bounding box center [121, 155] width 219 height 35
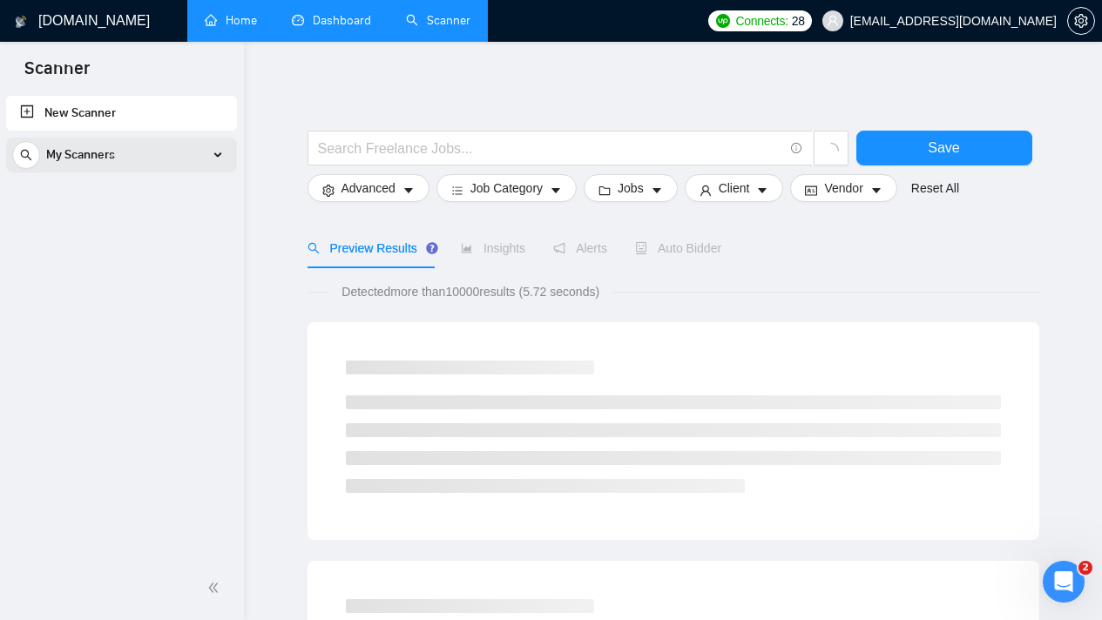
click at [208, 159] on div "My Scanners" at bounding box center [121, 155] width 219 height 35
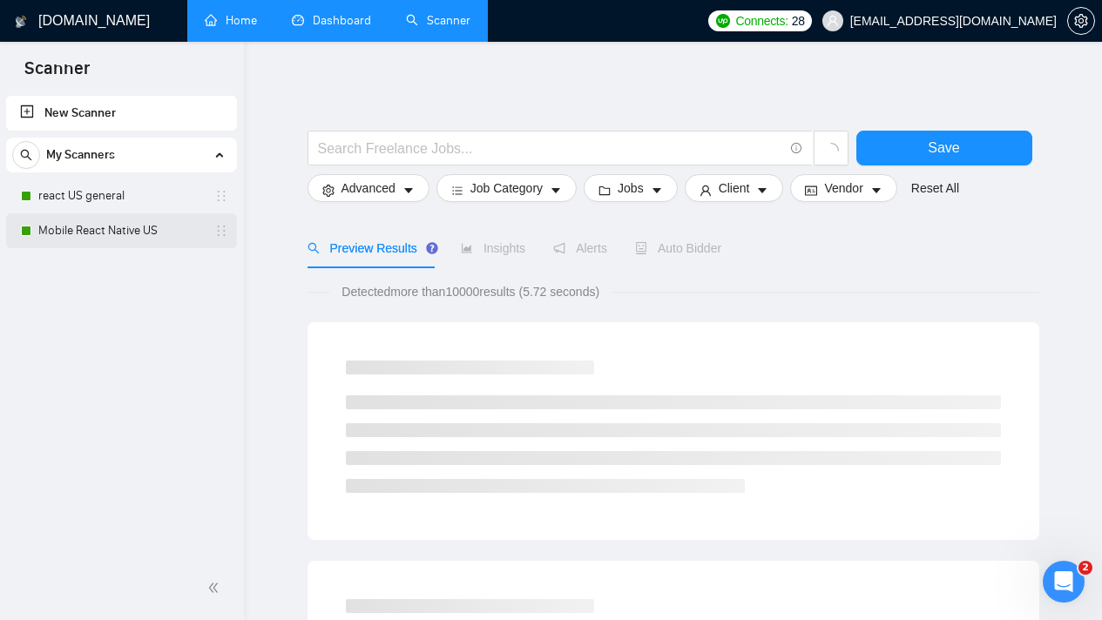
click at [184, 241] on link "Mobile React Native US" at bounding box center [121, 230] width 166 height 35
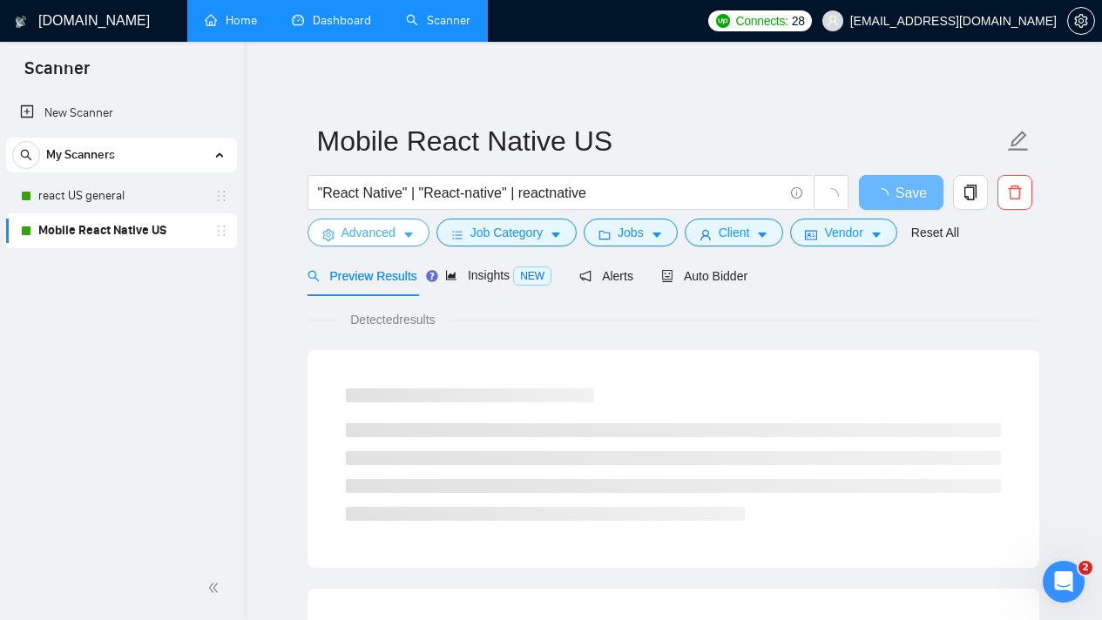
click at [407, 240] on icon "caret-down" at bounding box center [409, 235] width 12 height 12
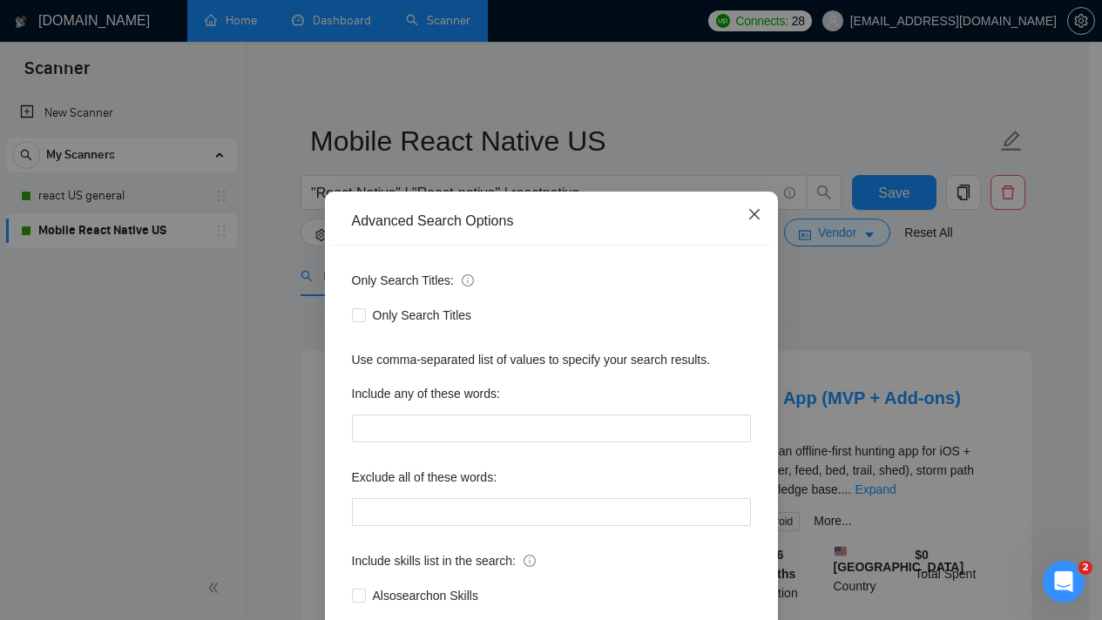
click at [748, 209] on icon "close" at bounding box center [755, 214] width 14 height 14
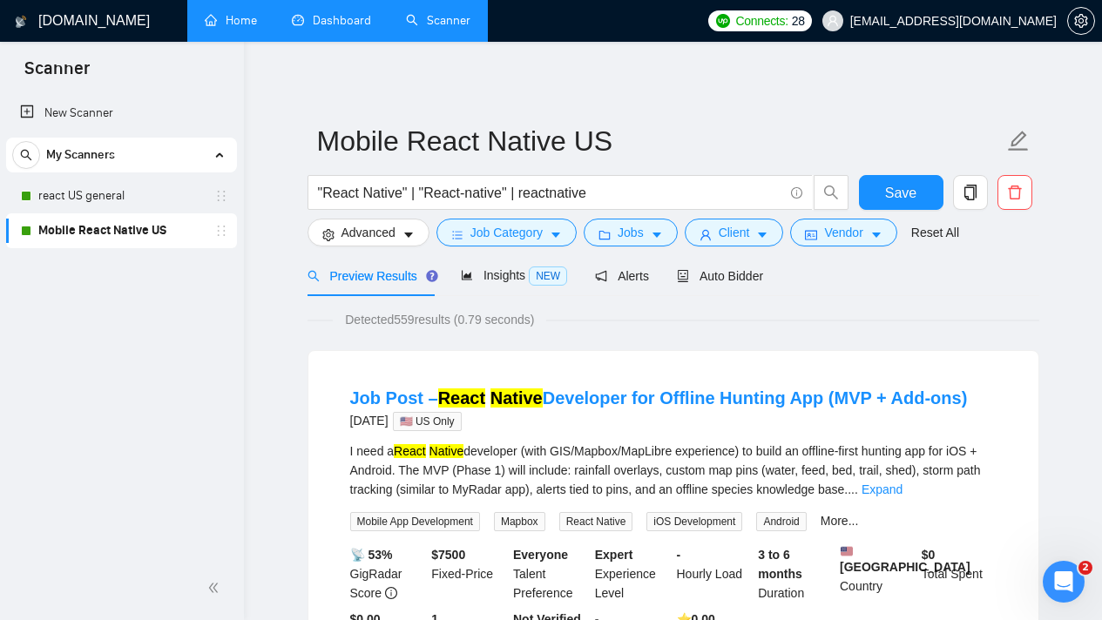
click at [329, 17] on link "Dashboard" at bounding box center [331, 20] width 79 height 15
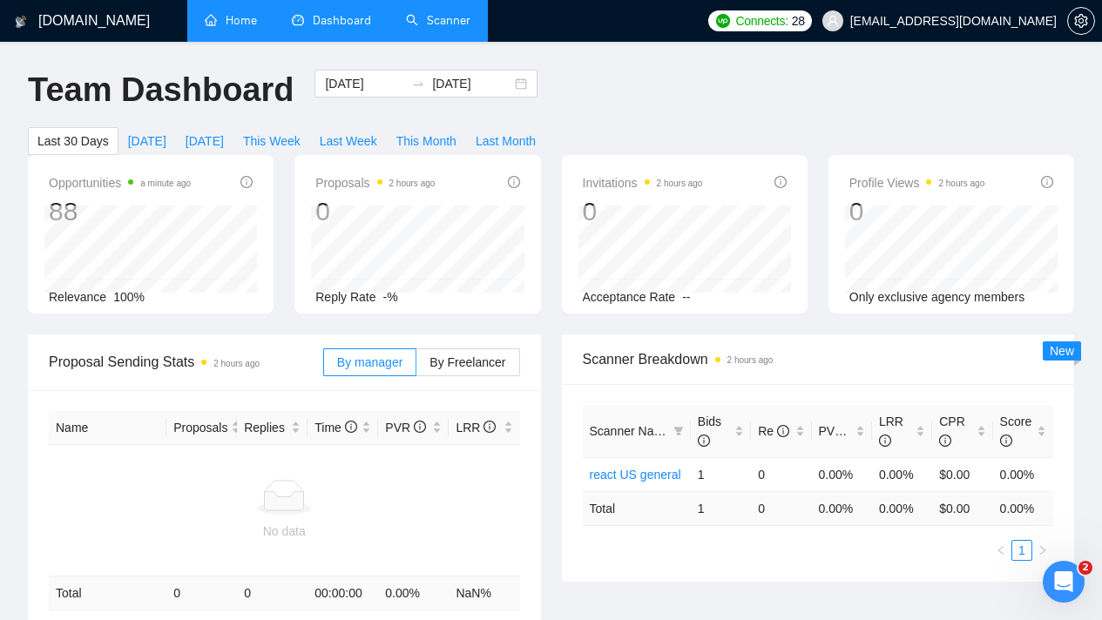
click at [212, 18] on link "Home" at bounding box center [231, 20] width 52 height 15
